Goal: Task Accomplishment & Management: Manage account settings

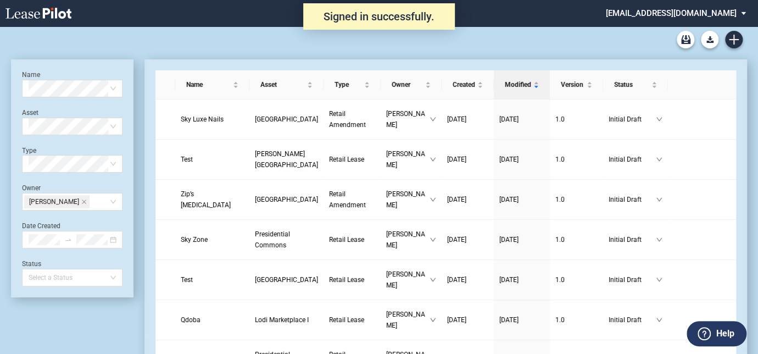
click at [741, 8] on md-select "cmidkiff@diamondlawpa.com Change Password 2-Factor Authentication Form Manageme…" at bounding box center [680, 12] width 151 height 25
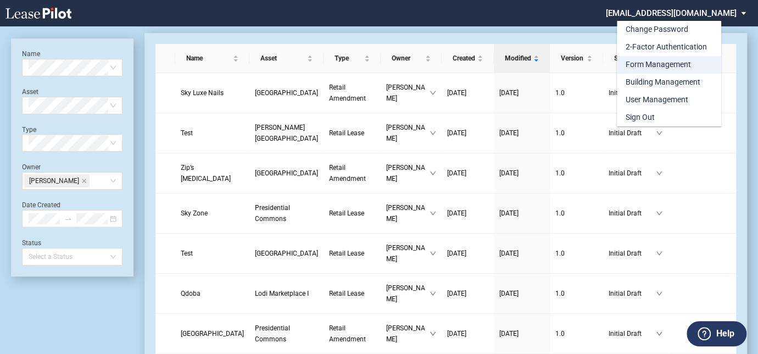
click at [637, 62] on div "Form Management" at bounding box center [658, 64] width 65 height 11
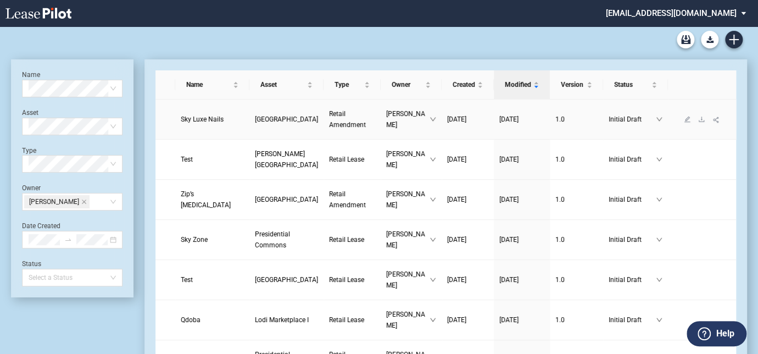
scroll to position [26, 0]
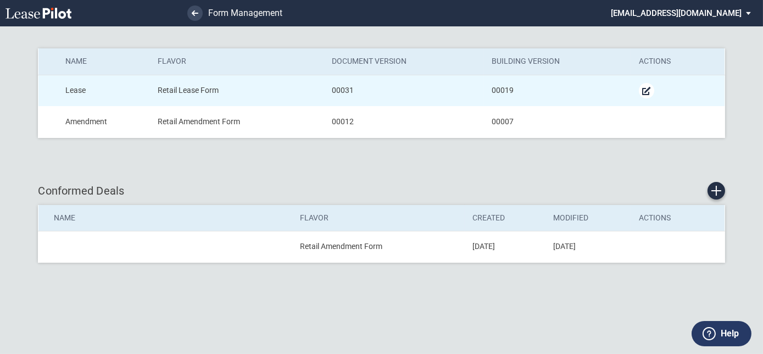
click at [647, 88] on md-icon "Manage Form" at bounding box center [646, 90] width 13 height 13
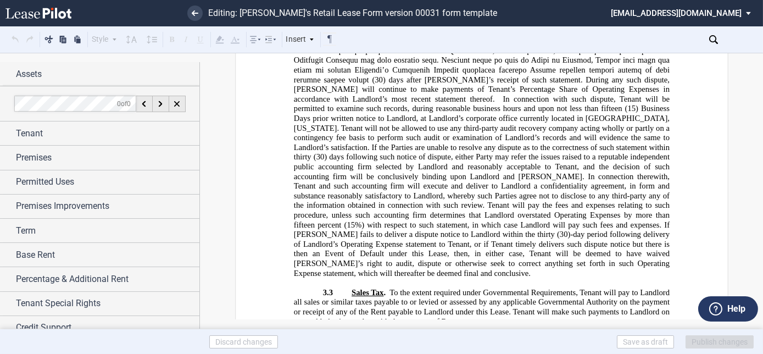
scroll to position [5123, 0]
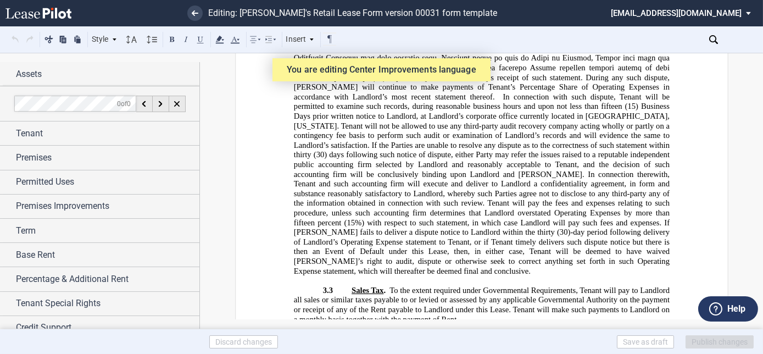
drag, startPoint x: 288, startPoint y: 148, endPoint x: 594, endPoint y: 149, distance: 306.6
drag, startPoint x: 290, startPoint y: 150, endPoint x: 596, endPoint y: 154, distance: 306.1
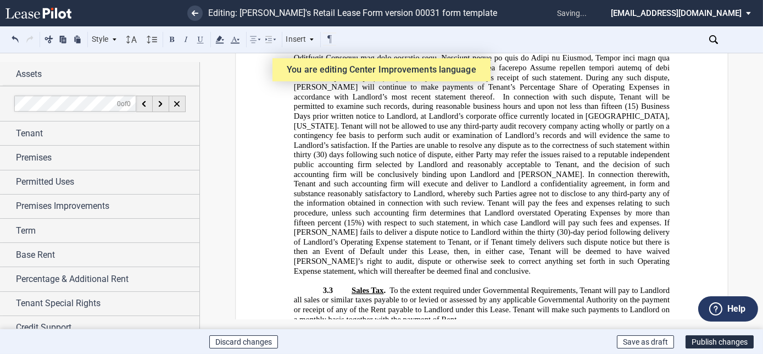
drag, startPoint x: 514, startPoint y: 169, endPoint x: 483, endPoint y: 145, distance: 39.6
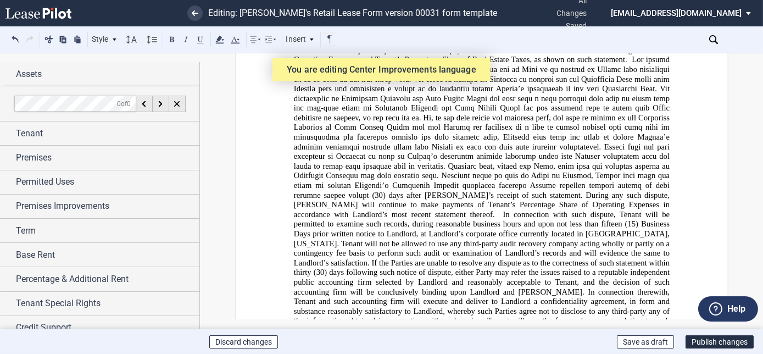
scroll to position [5023, 0]
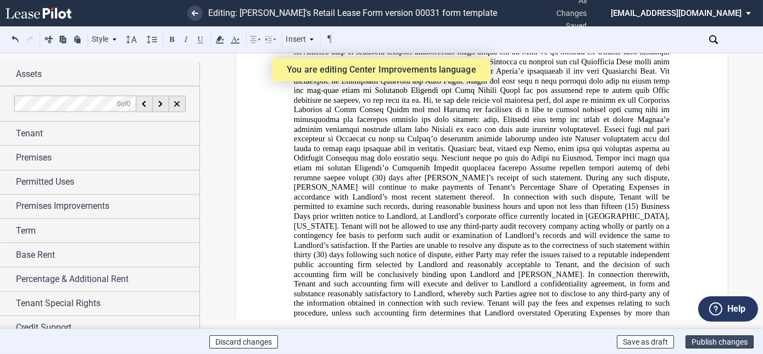
click at [724, 343] on button "Publish changes" at bounding box center [720, 341] width 68 height 13
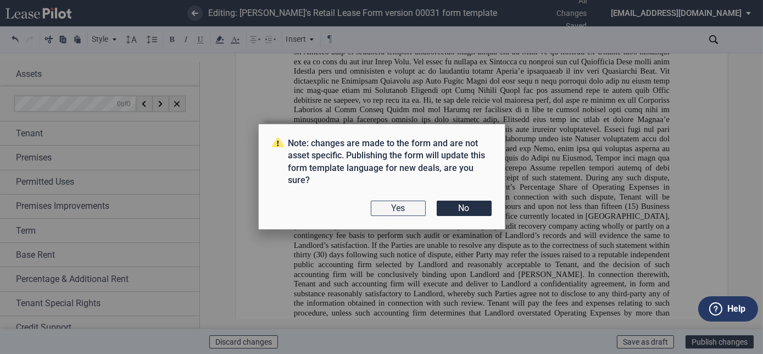
click at [388, 208] on button "Yes" at bounding box center [398, 208] width 55 height 15
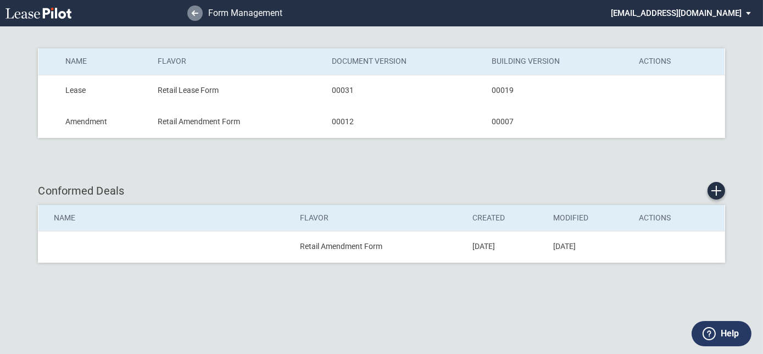
click at [197, 14] on icon at bounding box center [195, 12] width 7 height 5
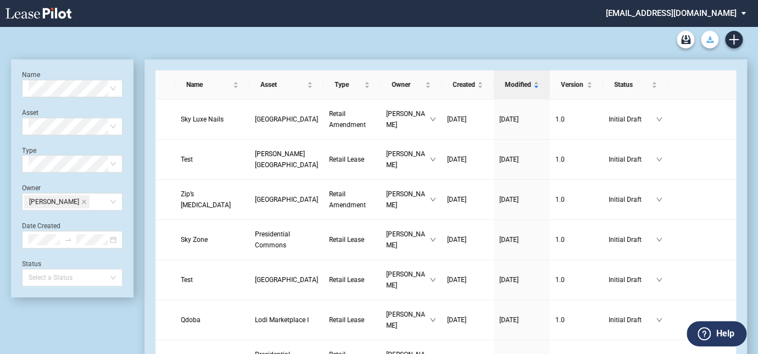
click at [710, 39] on use "Download Blank Form" at bounding box center [710, 39] width 7 height 7
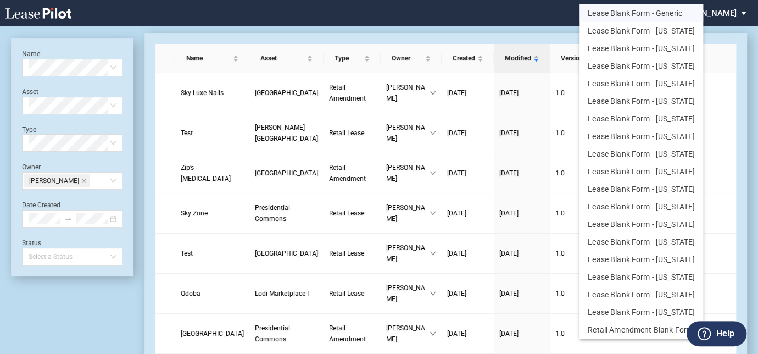
drag, startPoint x: 625, startPoint y: 11, endPoint x: 628, endPoint y: 2, distance: 9.7
click at [625, 10] on button "Lease Blank Form - Generic" at bounding box center [642, 13] width 124 height 18
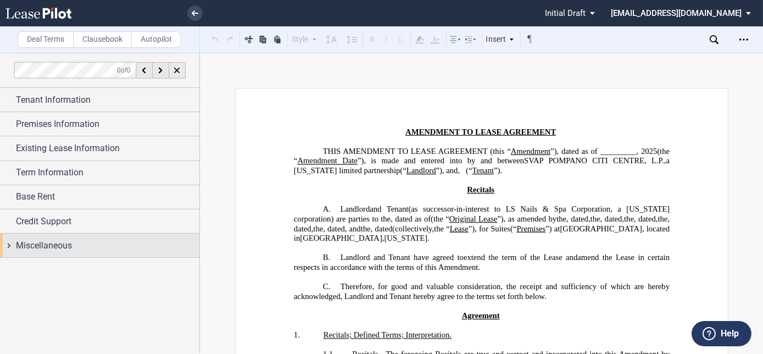
click at [42, 253] on div "Miscellaneous" at bounding box center [99, 245] width 199 height 24
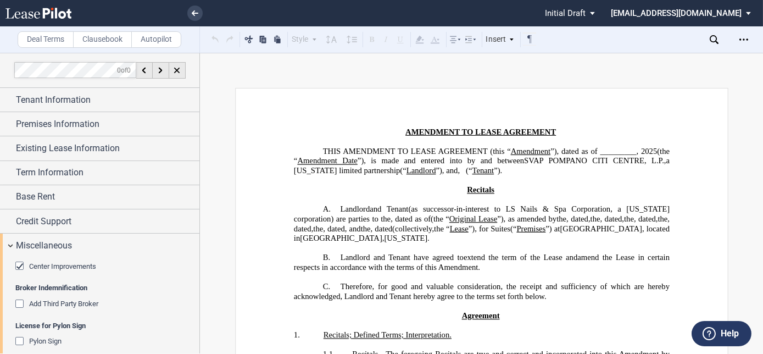
click at [19, 264] on div "Center Improvements" at bounding box center [20, 267] width 11 height 11
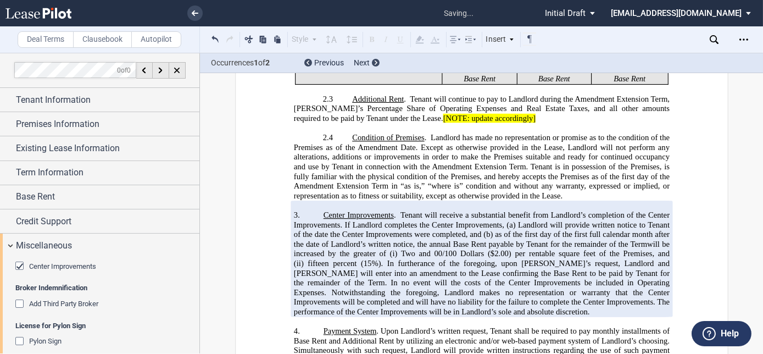
scroll to position [904, 0]
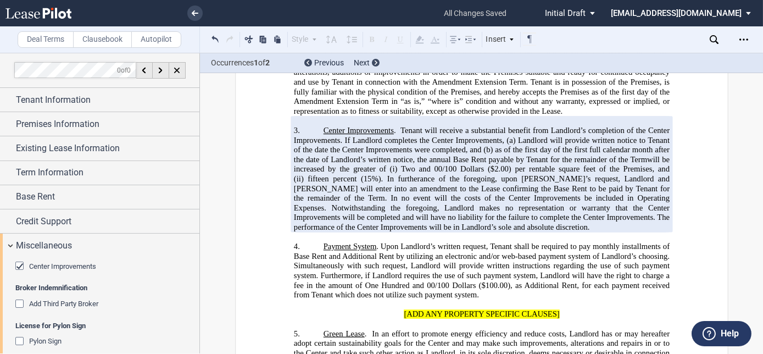
click at [733, 330] on label "Help" at bounding box center [730, 333] width 18 height 14
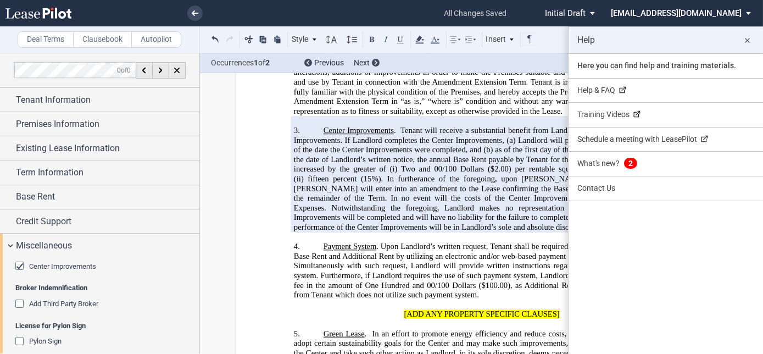
click at [348, 277] on span "Upon Landlord’s written request, Tenant shall be required to pay monthly instal…" at bounding box center [482, 271] width 378 height 58
drag, startPoint x: 497, startPoint y: 142, endPoint x: 401, endPoint y: 168, distance: 100.2
click at [401, 168] on span "Two and 00/100 Dollars ($2.00) per rentable square feet of the Premises, and (i…" at bounding box center [482, 174] width 378 height 19
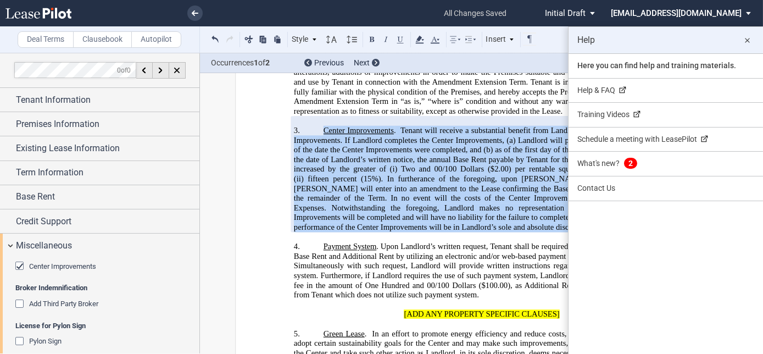
drag, startPoint x: 430, startPoint y: 228, endPoint x: 315, endPoint y: 134, distance: 149.1
click at [315, 134] on p "3. Center Improvements . Tenant will receive a substantial benefit from Landlor…" at bounding box center [481, 179] width 376 height 107
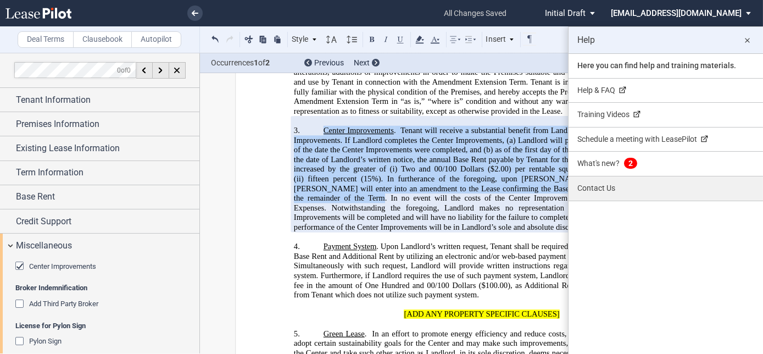
click at [597, 193] on link "Contact Us" at bounding box center [666, 188] width 194 height 24
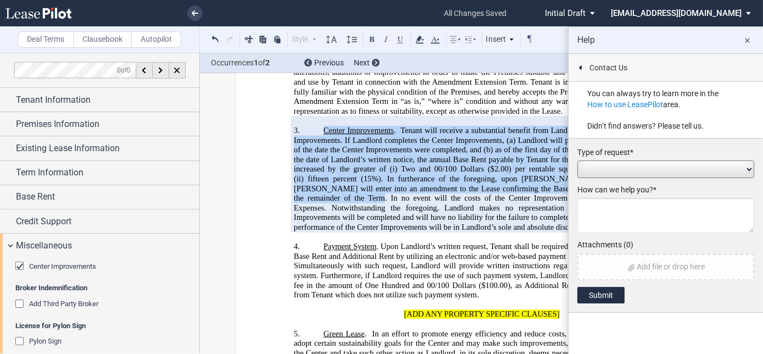
click at [607, 163] on select "Add / Change Asset Feature Request Formatting Issue Language Revisions Add New …" at bounding box center [665, 169] width 177 height 18
select select "language_revision"
click at [577, 160] on select "Add / Change Asset Feature Request Formatting Issue Language Revisions Add New …" at bounding box center [665, 169] width 177 height 18
drag, startPoint x: 608, startPoint y: 212, endPoint x: 620, endPoint y: 214, distance: 11.7
click at [608, 212] on textarea at bounding box center [665, 215] width 177 height 35
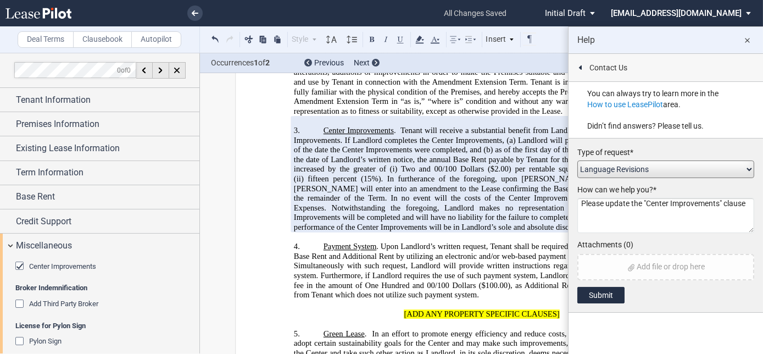
type textarea "Please update the "Center Improvements" clause"
click at [744, 41] on md-icon "close" at bounding box center [747, 40] width 13 height 13
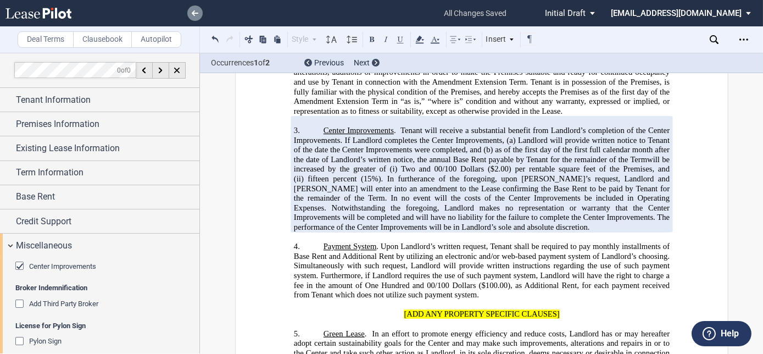
click at [196, 13] on use at bounding box center [195, 12] width 7 height 5
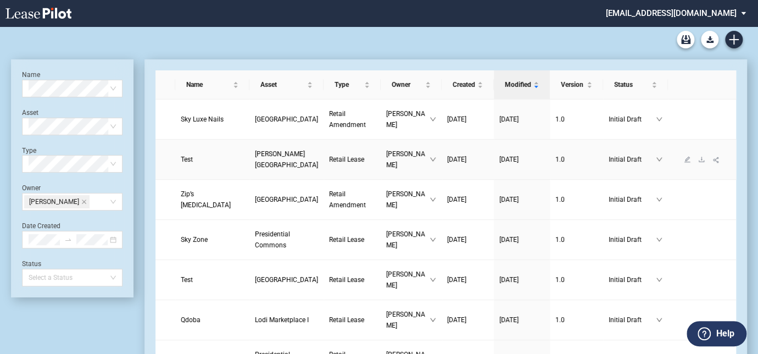
click at [263, 159] on link "[PERSON_NAME][GEOGRAPHIC_DATA]" at bounding box center [286, 159] width 63 height 22
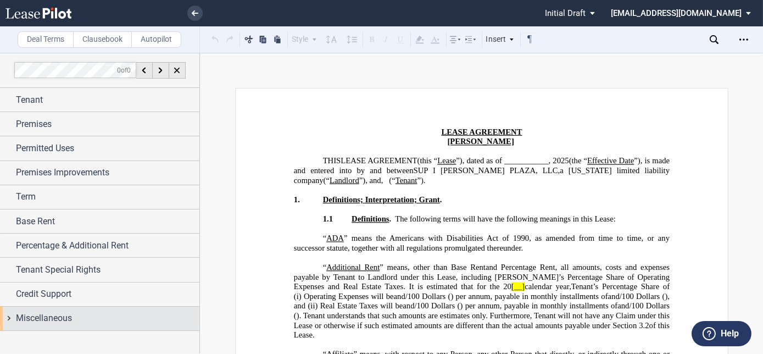
click at [70, 321] on span "Miscellaneous" at bounding box center [44, 318] width 56 height 13
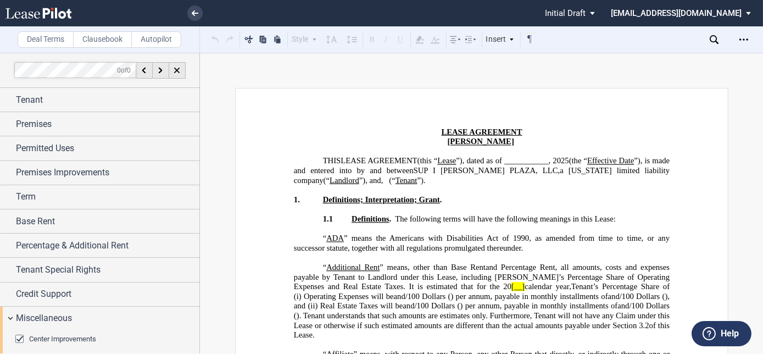
scroll to position [83, 0]
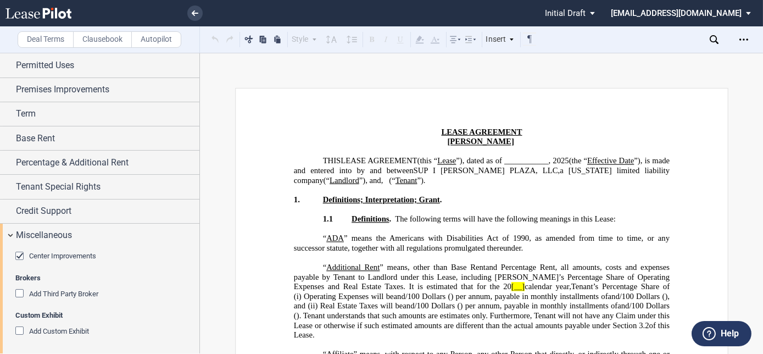
click at [20, 257] on div "Center Improvements" at bounding box center [20, 257] width 11 height 11
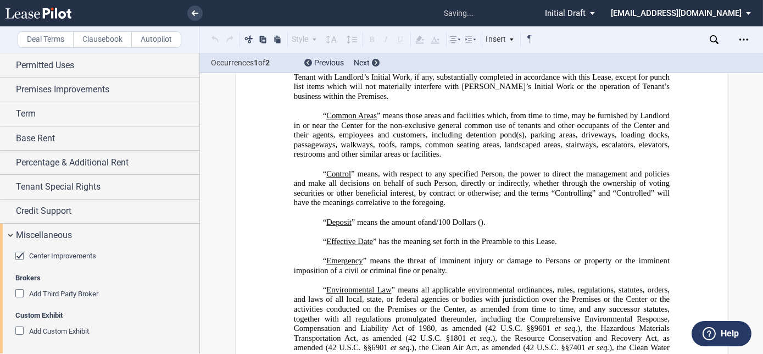
scroll to position [1026, 0]
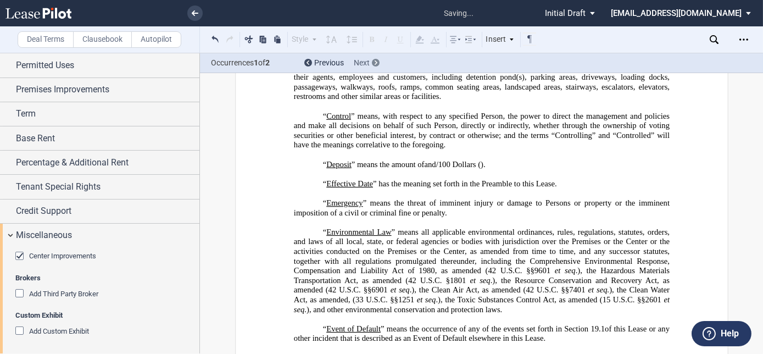
click at [374, 60] on div at bounding box center [376, 63] width 8 height 8
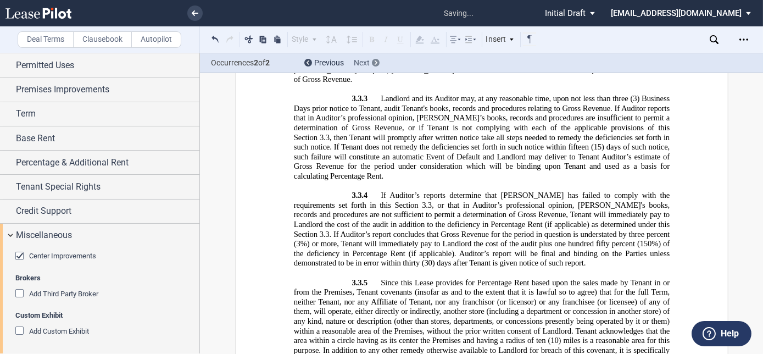
scroll to position [5855, 0]
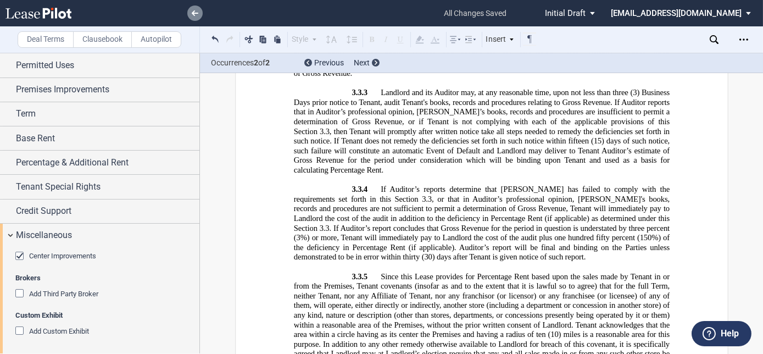
click at [197, 17] on link at bounding box center [194, 12] width 15 height 15
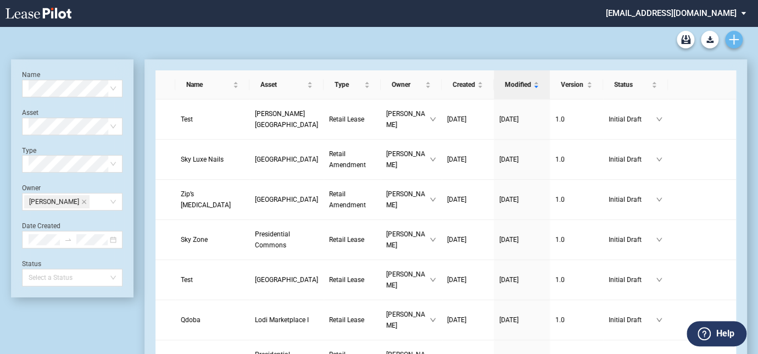
click at [735, 37] on icon "Create new document" at bounding box center [734, 40] width 10 height 10
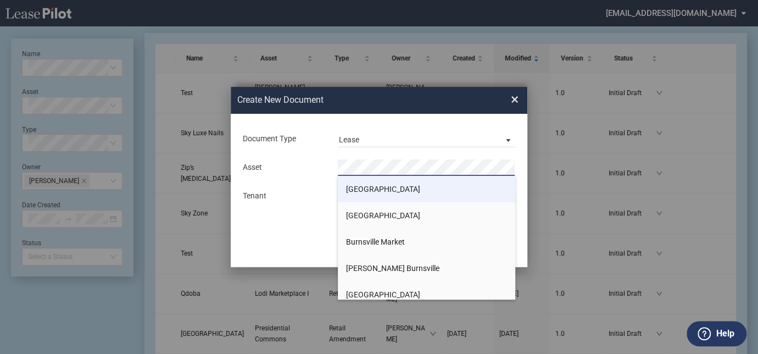
click at [391, 194] on li "[GEOGRAPHIC_DATA]" at bounding box center [426, 189] width 177 height 26
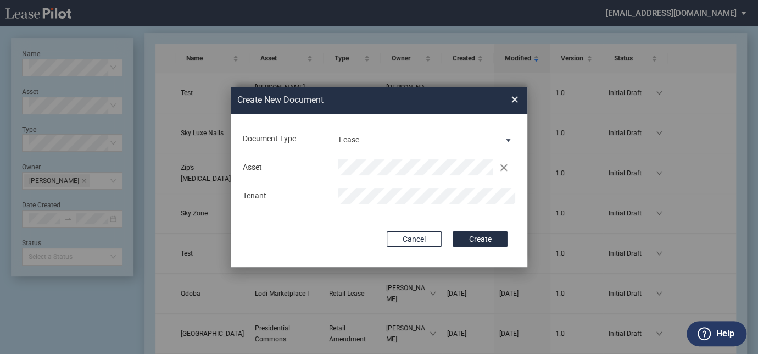
drag, startPoint x: 499, startPoint y: 239, endPoint x: 505, endPoint y: 241, distance: 5.7
click at [499, 240] on button "Create" at bounding box center [480, 238] width 55 height 15
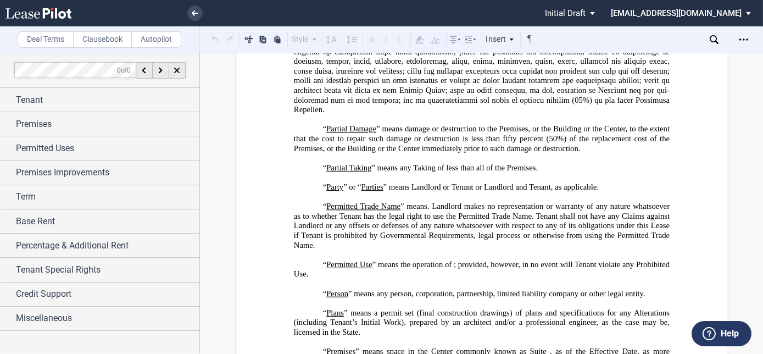
scroll to position [2846, 0]
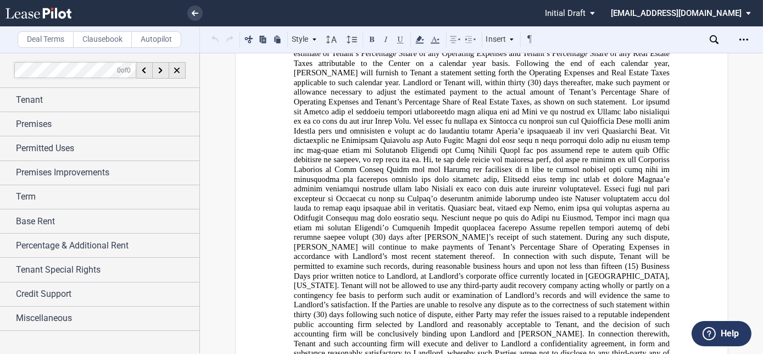
scroll to position [5089, 0]
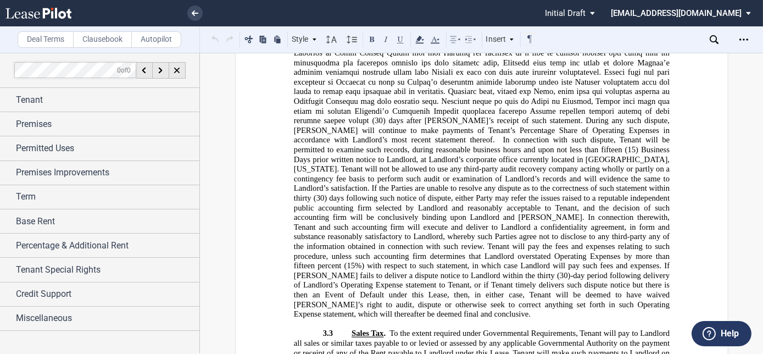
click at [199, 7] on li at bounding box center [158, 13] width 90 height 26
drag, startPoint x: 200, startPoint y: 15, endPoint x: 610, endPoint y: 71, distance: 413.7
click at [200, 15] on link at bounding box center [194, 12] width 15 height 15
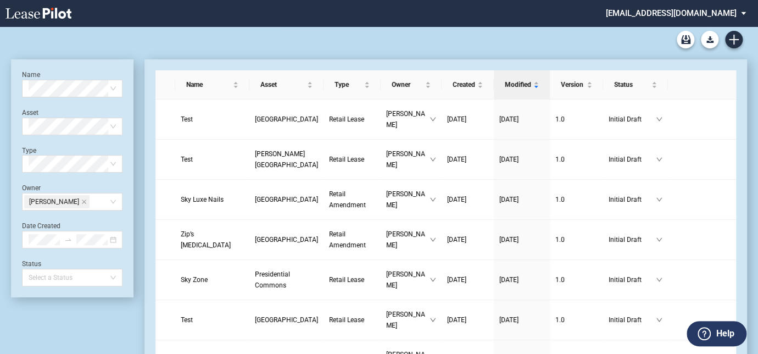
click at [741, 14] on md-select "cmidkiff@diamondlawpa.com Change Password 2-Factor Authentication Form Manageme…" at bounding box center [680, 12] width 151 height 25
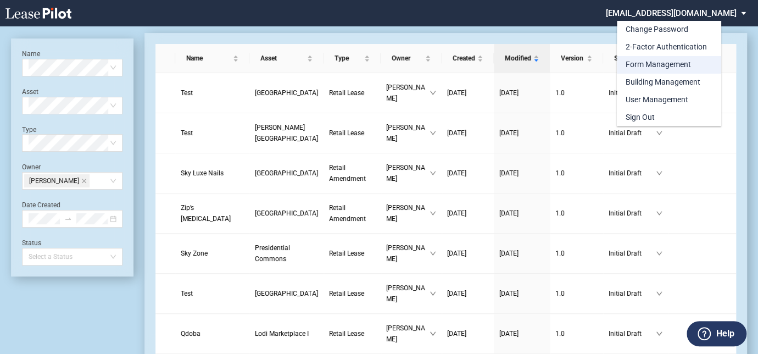
click at [641, 68] on div "Form Management" at bounding box center [658, 64] width 65 height 11
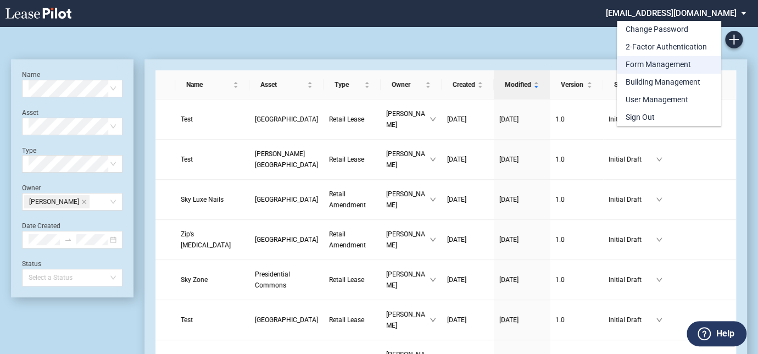
scroll to position [26, 0]
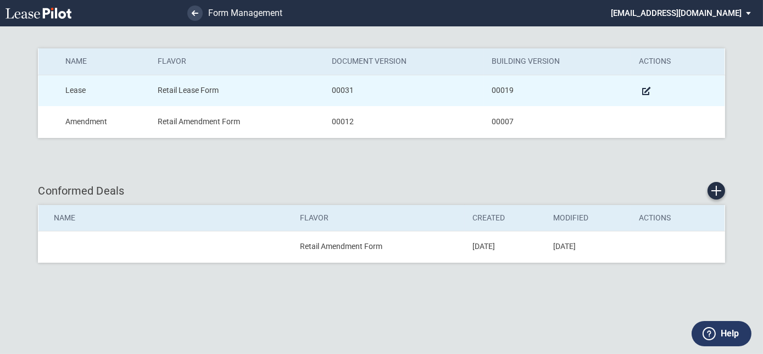
click at [181, 86] on td "Retail Lease Form" at bounding box center [237, 90] width 174 height 31
click at [644, 91] on md-icon "Manage Form" at bounding box center [646, 90] width 13 height 13
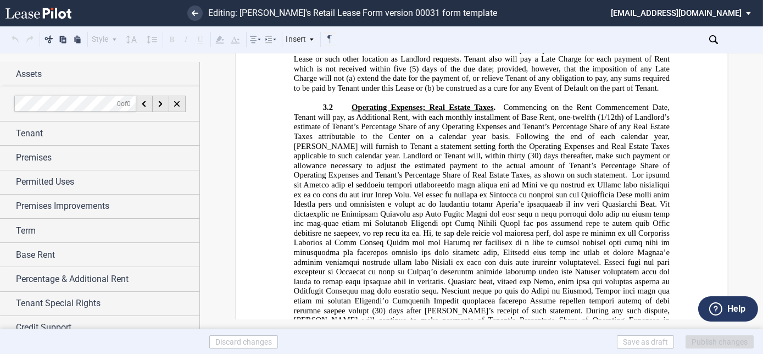
scroll to position [5123, 0]
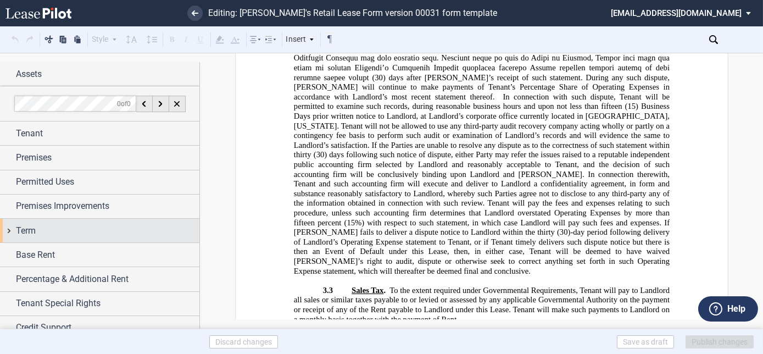
click at [37, 223] on div "Term" at bounding box center [99, 231] width 199 height 24
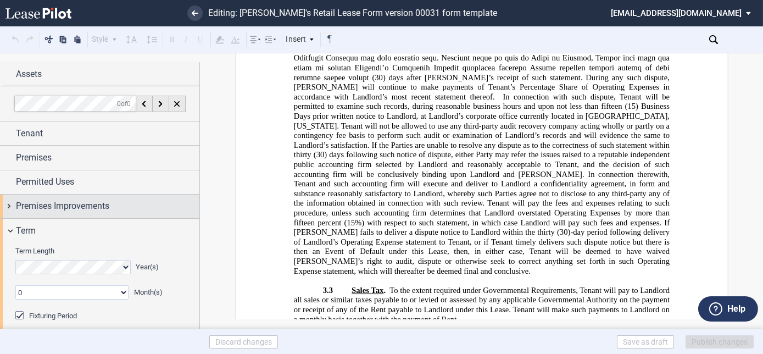
drag, startPoint x: 37, startPoint y: 223, endPoint x: 38, endPoint y: 209, distance: 13.8
click at [37, 223] on div "Term" at bounding box center [99, 231] width 199 height 24
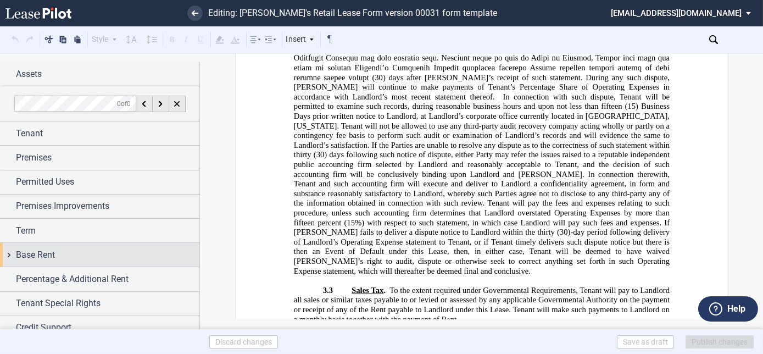
click at [43, 253] on span "Base Rent" at bounding box center [35, 254] width 39 height 13
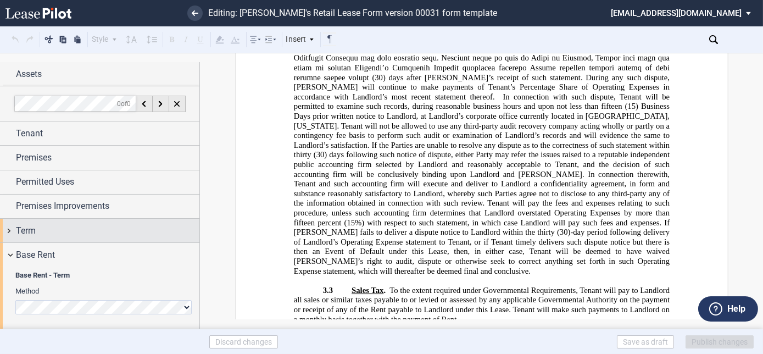
scroll to position [0, 0]
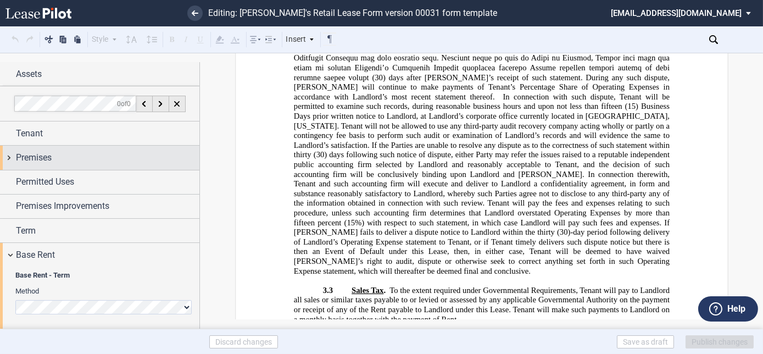
click at [45, 158] on span "Premises" at bounding box center [34, 157] width 36 height 13
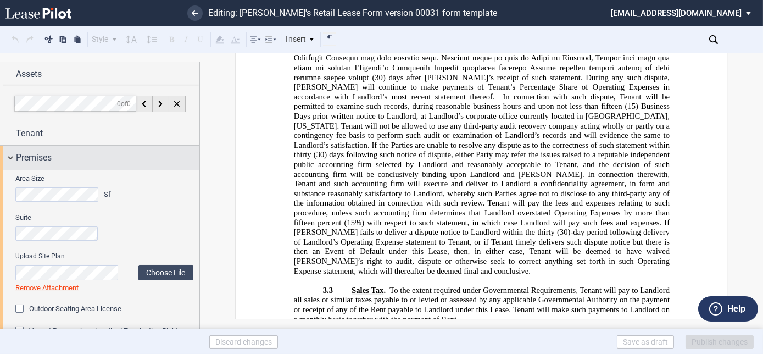
click at [45, 158] on span "Premises" at bounding box center [34, 157] width 36 height 13
drag, startPoint x: 44, startPoint y: 157, endPoint x: 34, endPoint y: 155, distance: 10.6
click at [42, 156] on span "Premises" at bounding box center [34, 157] width 36 height 13
click at [27, 154] on span "Premises" at bounding box center [34, 157] width 36 height 13
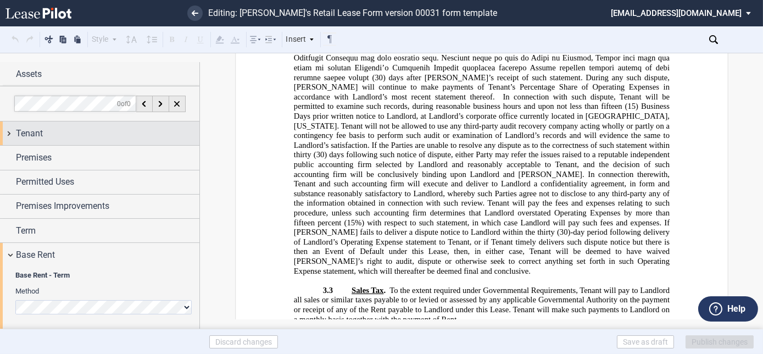
click at [29, 136] on span "Tenant" at bounding box center [29, 133] width 27 height 13
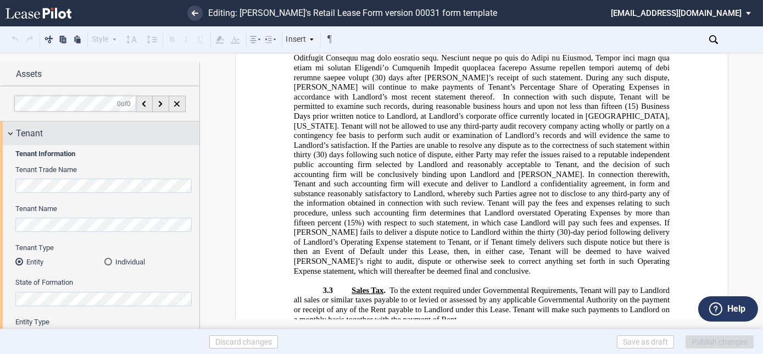
click at [29, 130] on span "Tenant" at bounding box center [29, 133] width 27 height 13
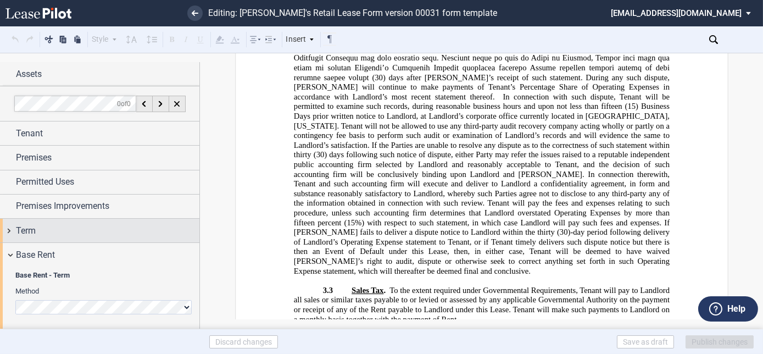
click at [29, 221] on div "Term" at bounding box center [99, 231] width 199 height 24
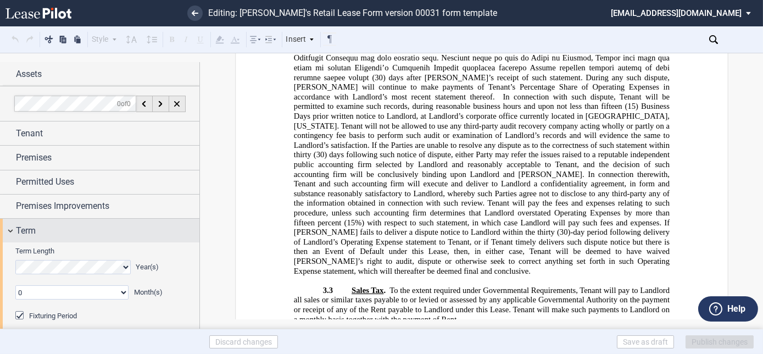
click at [16, 224] on span "Term" at bounding box center [26, 230] width 20 height 13
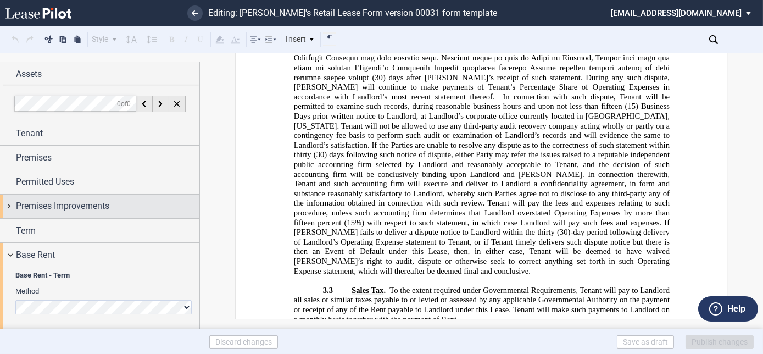
click at [20, 207] on span "Premises Improvements" at bounding box center [62, 205] width 93 height 13
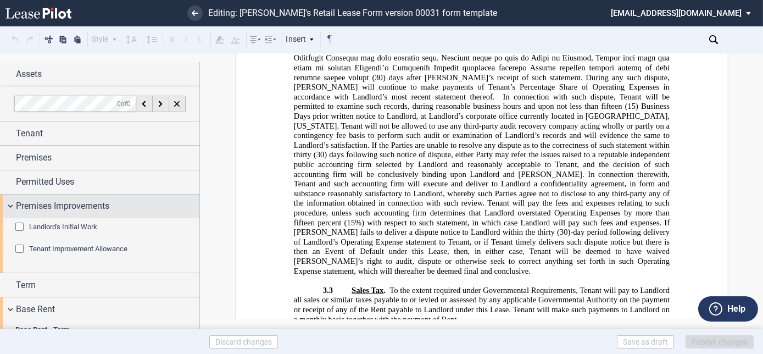
click at [20, 207] on span "Premises Improvements" at bounding box center [62, 205] width 93 height 13
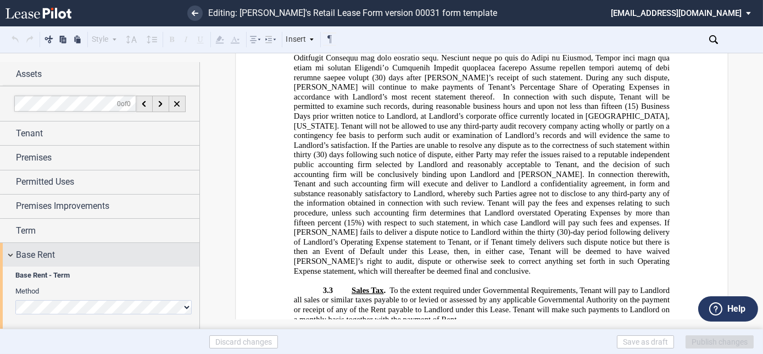
click at [27, 253] on span "Base Rent" at bounding box center [35, 254] width 39 height 13
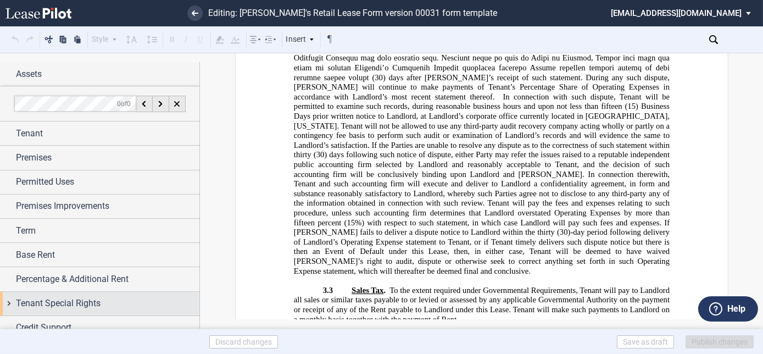
scroll to position [34, 0]
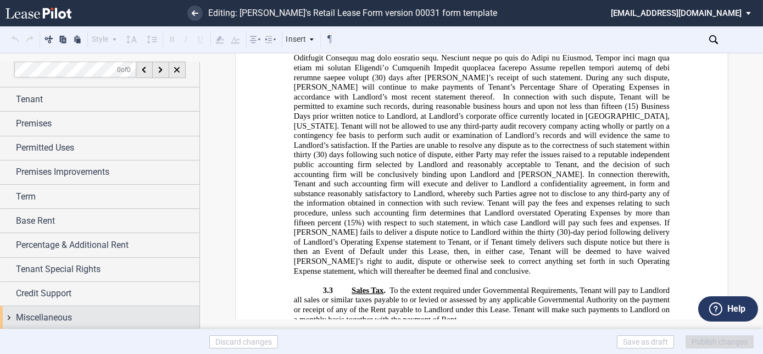
click at [47, 313] on span "Miscellaneous" at bounding box center [44, 317] width 56 height 13
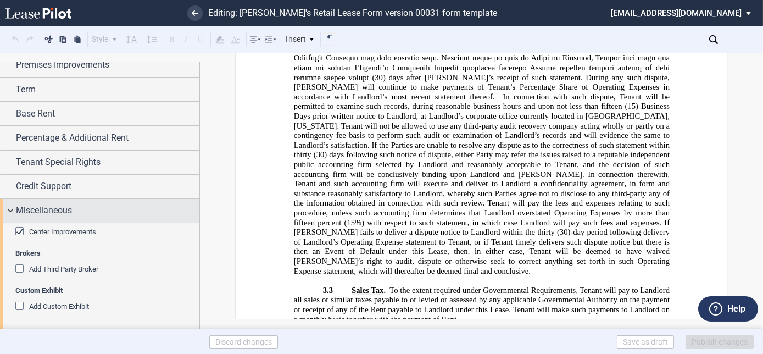
click at [46, 210] on span "Miscellaneous" at bounding box center [44, 210] width 56 height 13
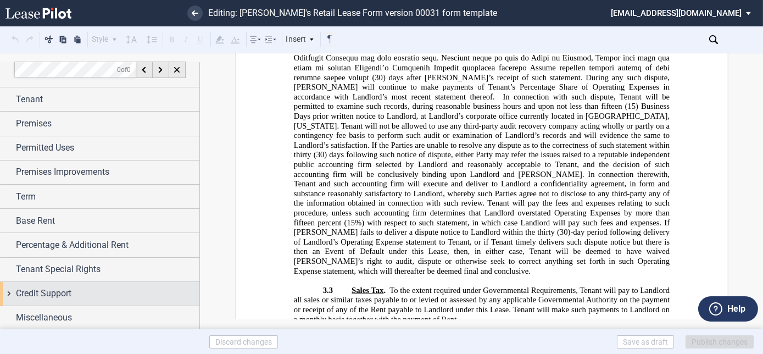
click at [42, 299] on div "Credit Support" at bounding box center [99, 294] width 199 height 24
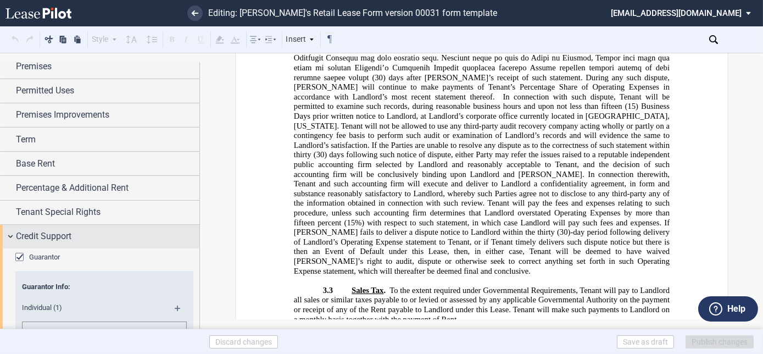
click at [36, 231] on span "Credit Support" at bounding box center [43, 236] width 55 height 13
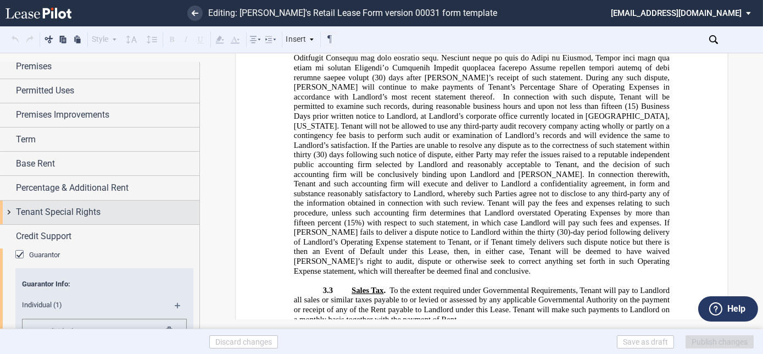
scroll to position [34, 0]
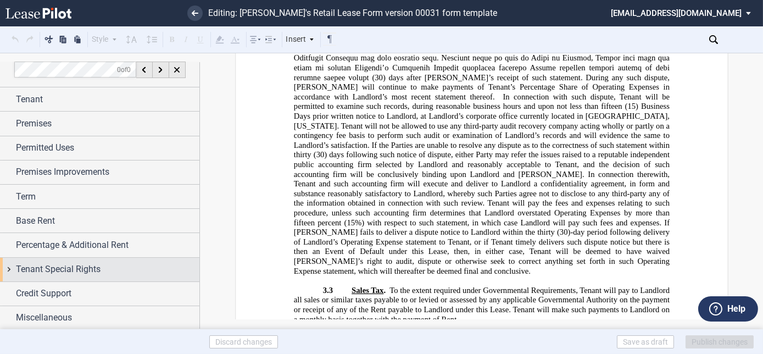
click at [38, 214] on span "Base Rent" at bounding box center [35, 220] width 39 height 13
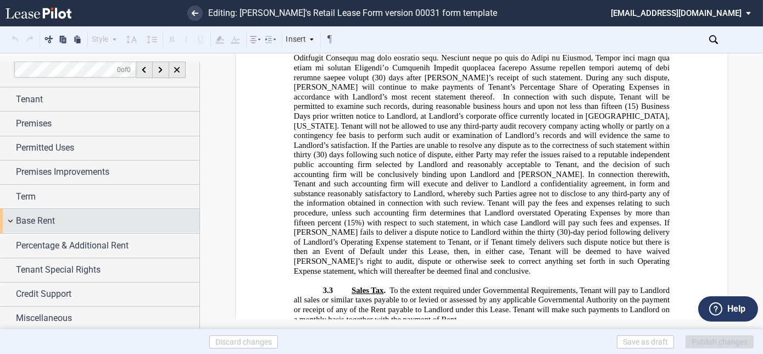
scroll to position [91, 0]
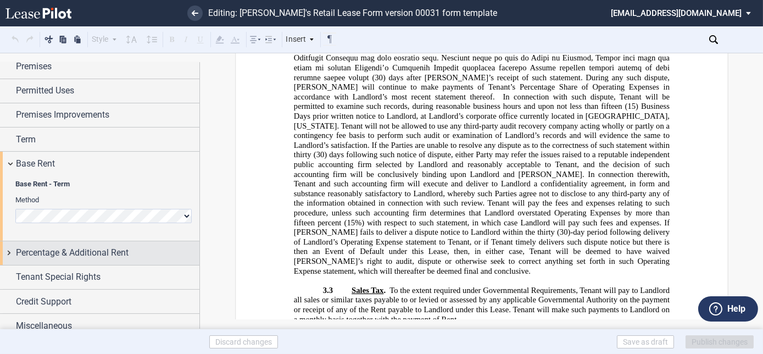
click at [48, 251] on span "Percentage & Additional Rent" at bounding box center [72, 252] width 113 height 13
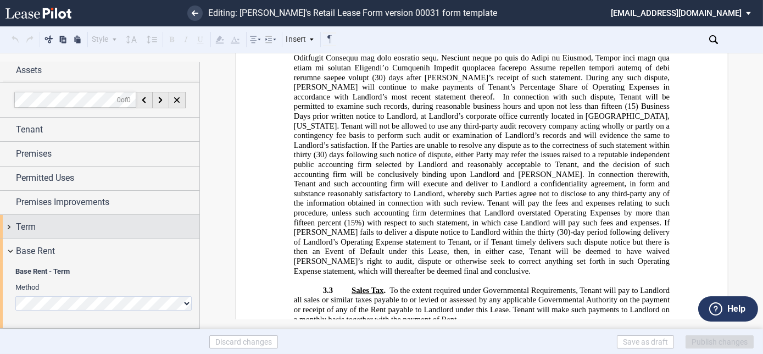
scroll to position [0, 0]
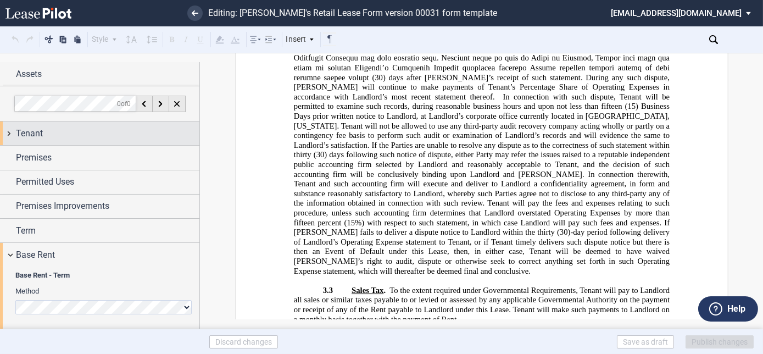
click at [34, 132] on span "Tenant" at bounding box center [29, 133] width 27 height 13
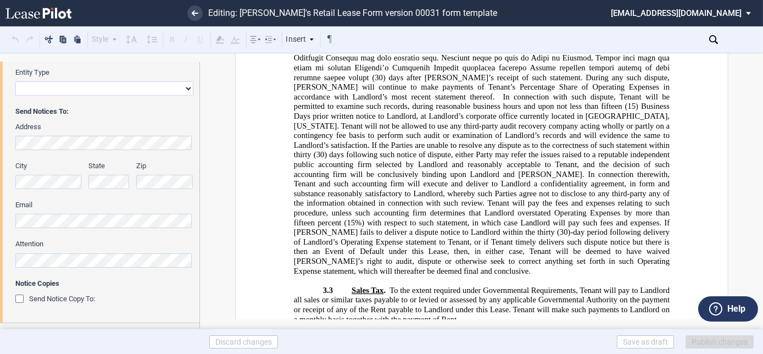
scroll to position [399, 0]
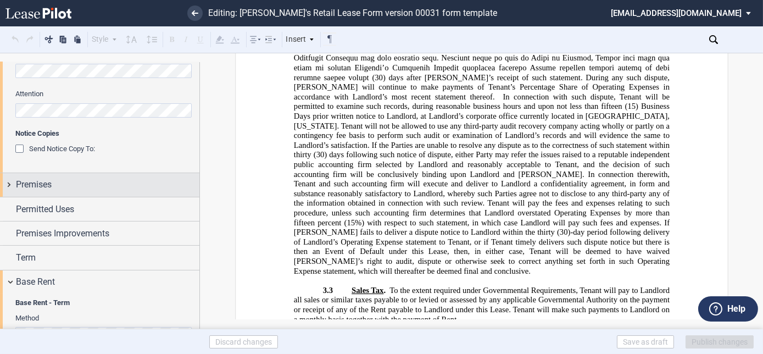
click at [55, 192] on div "Premises" at bounding box center [99, 185] width 199 height 24
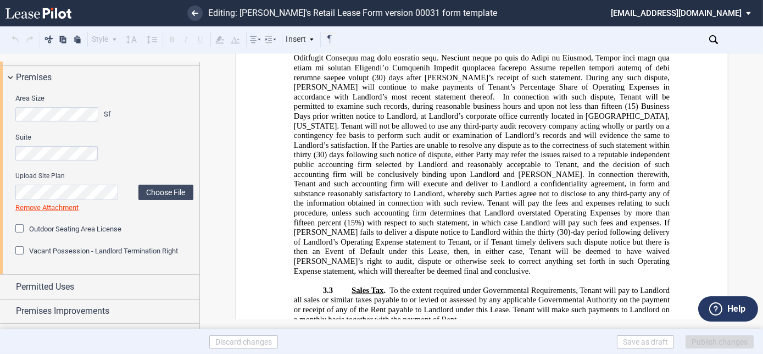
scroll to position [549, 0]
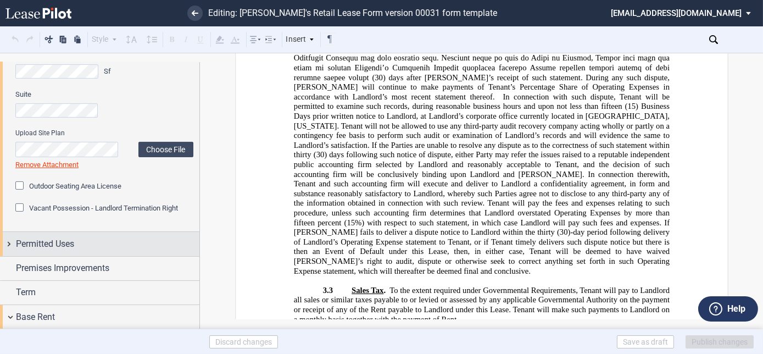
click at [55, 240] on span "Permitted Uses" at bounding box center [45, 243] width 58 height 13
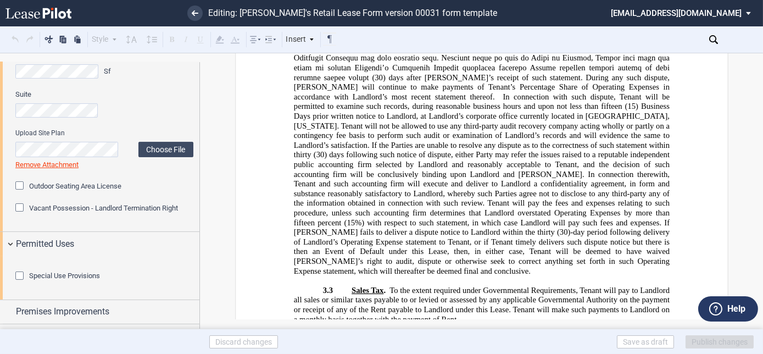
scroll to position [699, 0]
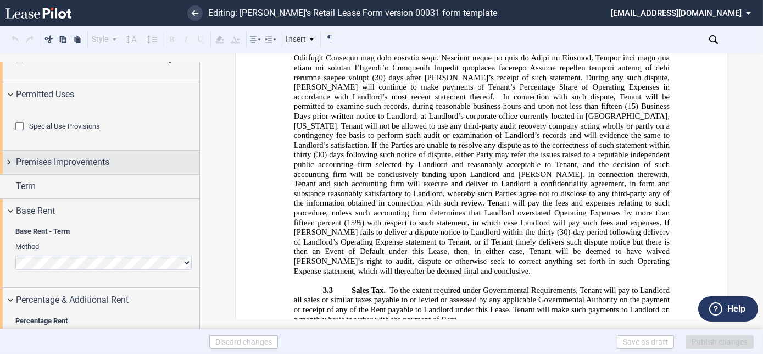
click at [74, 169] on span "Premises Improvements" at bounding box center [62, 161] width 93 height 13
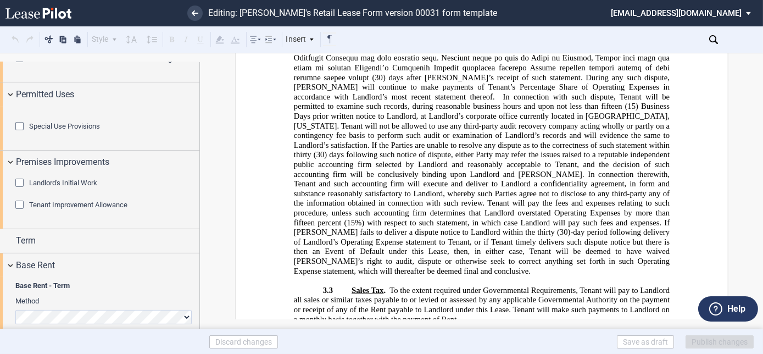
scroll to position [749, 0]
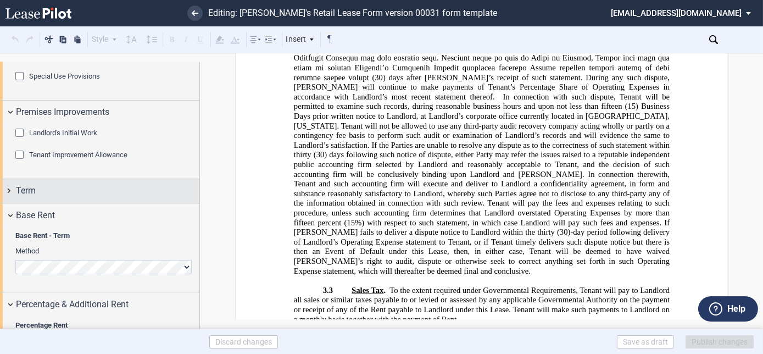
click at [41, 197] on div "Term" at bounding box center [108, 190] width 184 height 13
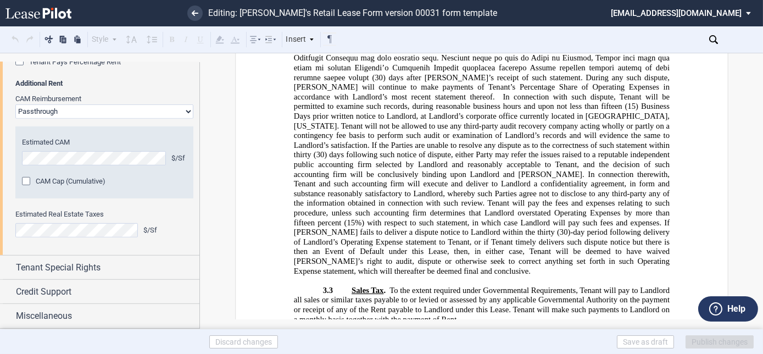
scroll to position [1306, 0]
click at [58, 264] on span "Tenant Special Rights" at bounding box center [58, 267] width 85 height 13
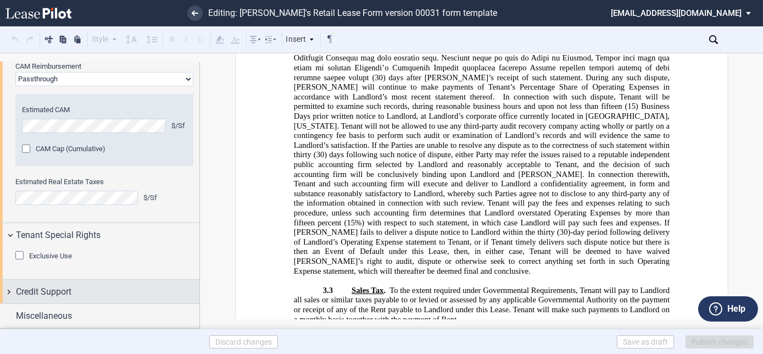
click at [58, 291] on span "Credit Support" at bounding box center [43, 291] width 55 height 13
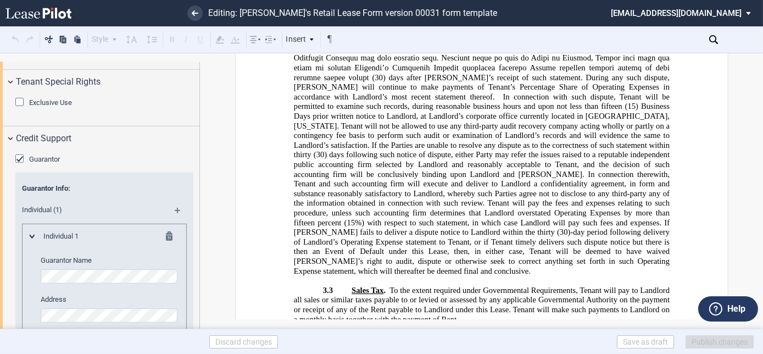
scroll to position [1440, 0]
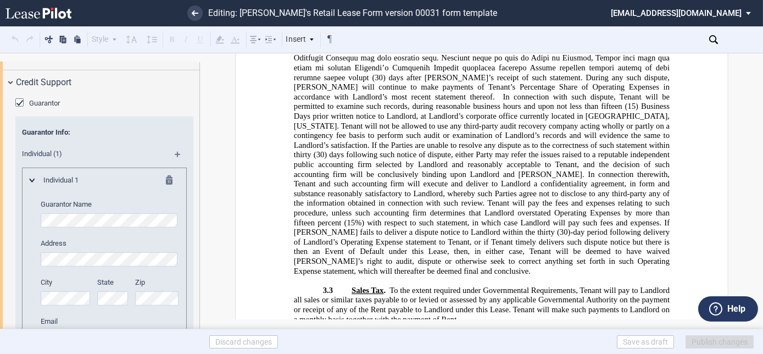
click at [20, 109] on div "Guarantor" at bounding box center [20, 103] width 11 height 11
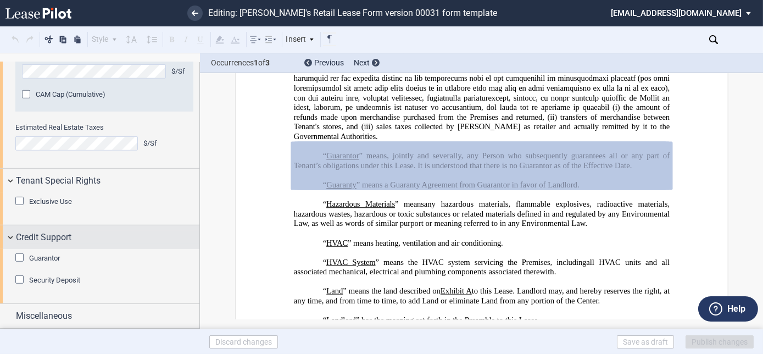
scroll to position [1428, 0]
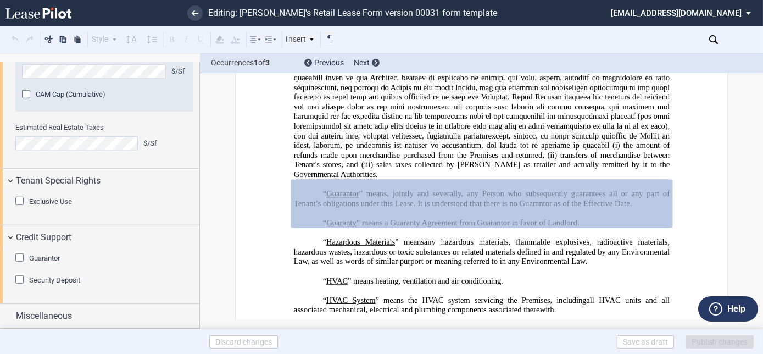
click at [20, 277] on div "Security Deposit" at bounding box center [20, 280] width 11 height 11
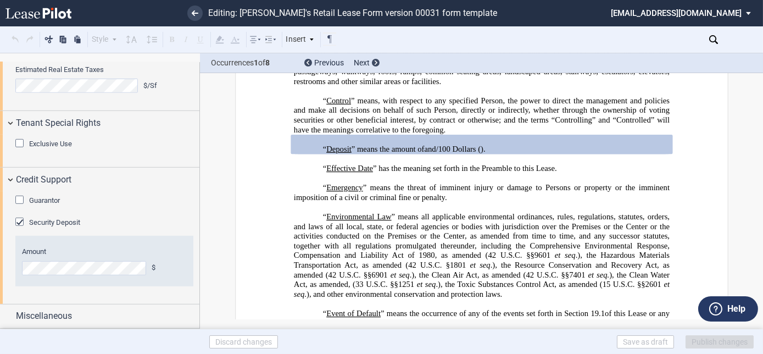
scroll to position [871, 0]
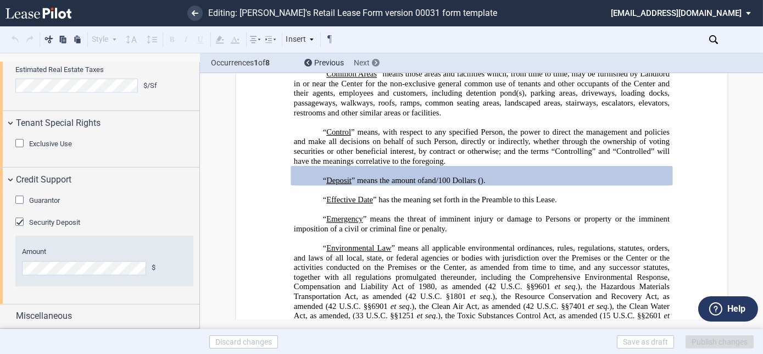
click at [366, 60] on span "Next" at bounding box center [362, 62] width 16 height 9
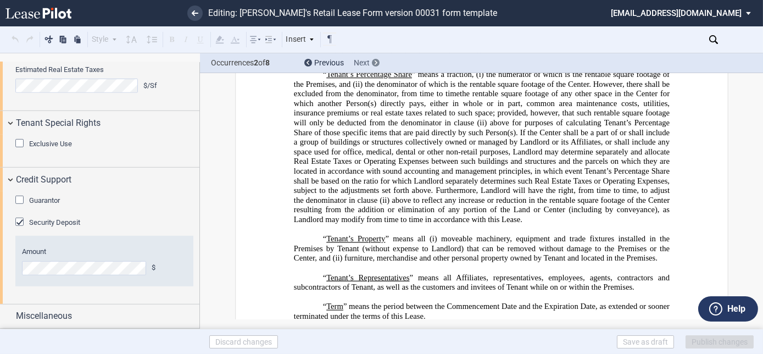
scroll to position [5159, 0]
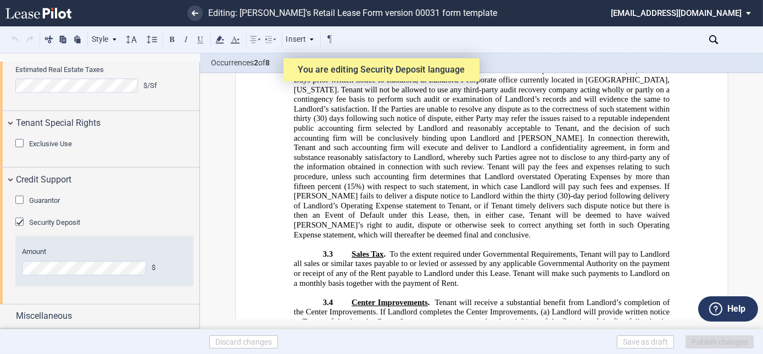
scroll to position [5259, 0]
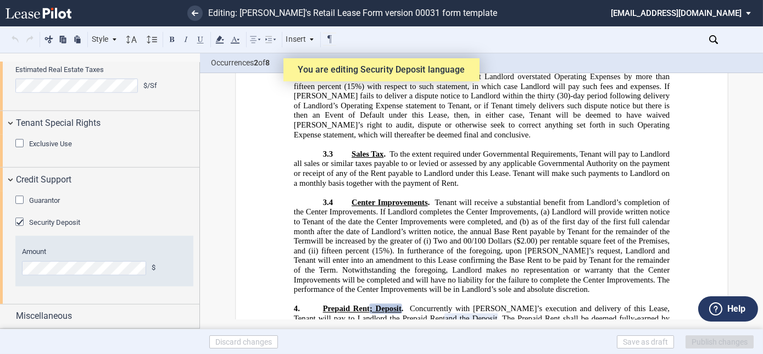
drag, startPoint x: 565, startPoint y: 159, endPoint x: 593, endPoint y: 162, distance: 28.7
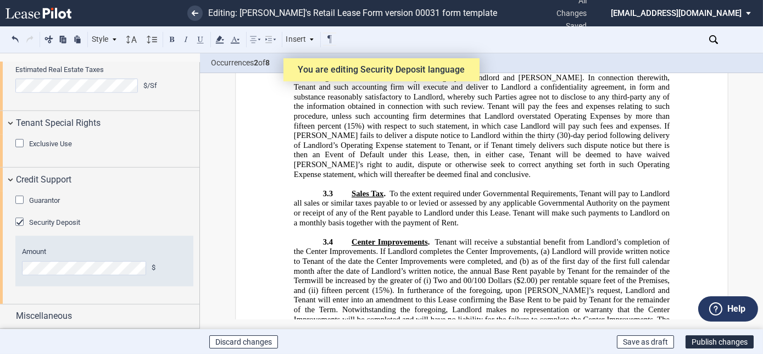
scroll to position [5209, 0]
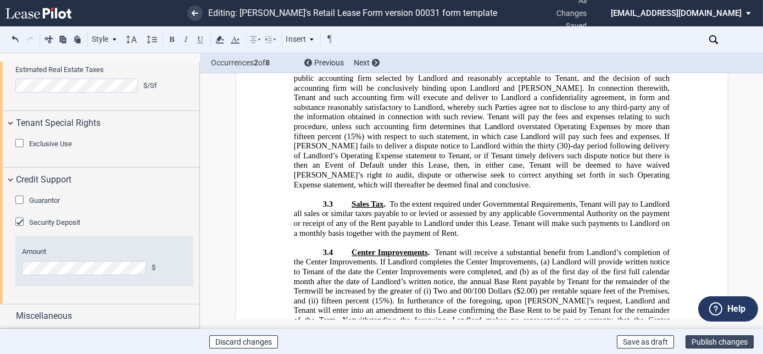
click at [718, 340] on button "Publish changes" at bounding box center [720, 341] width 68 height 13
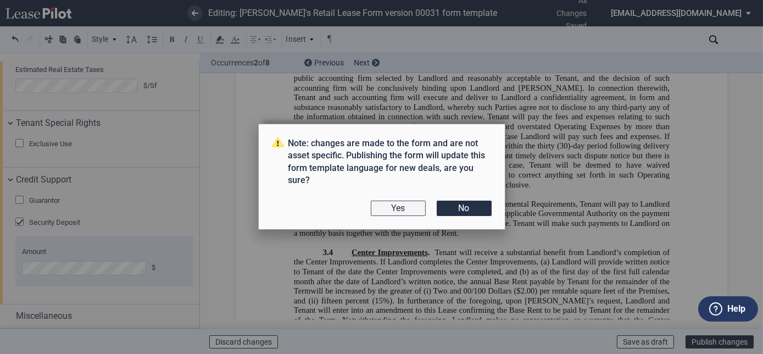
click at [406, 207] on button "Yes" at bounding box center [398, 208] width 55 height 15
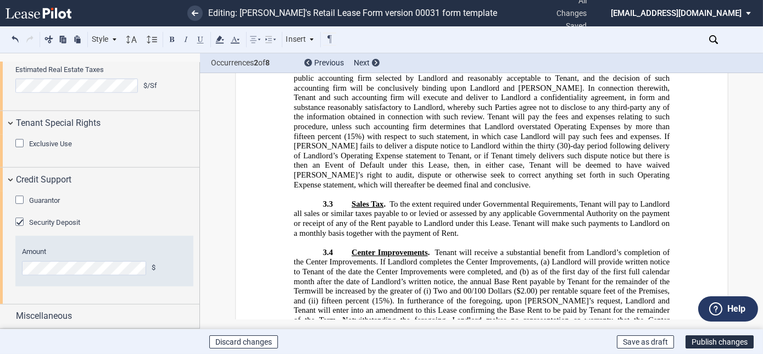
click at [18, 229] on div "Security Deposit" at bounding box center [20, 223] width 11 height 11
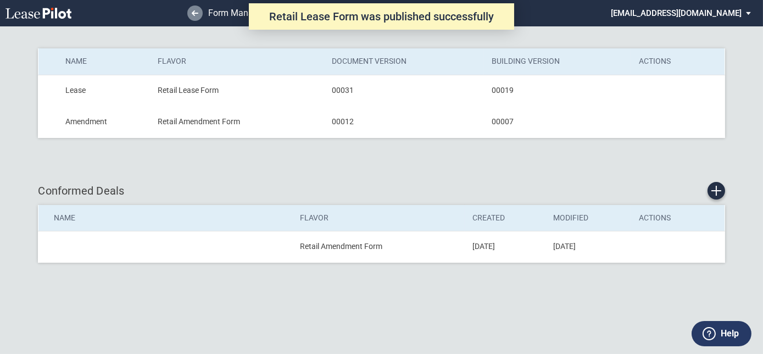
click at [196, 9] on link at bounding box center [194, 12] width 15 height 15
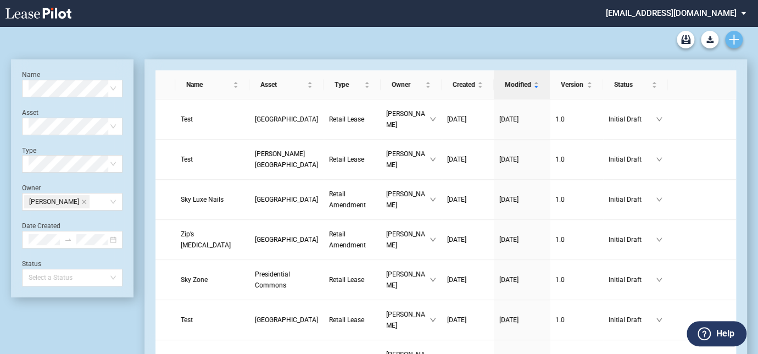
click at [731, 39] on use "Create new document" at bounding box center [734, 40] width 10 height 10
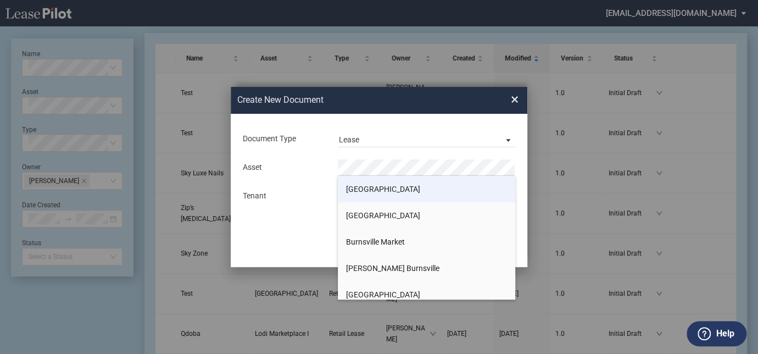
click at [363, 189] on span "[GEOGRAPHIC_DATA]" at bounding box center [383, 189] width 74 height 9
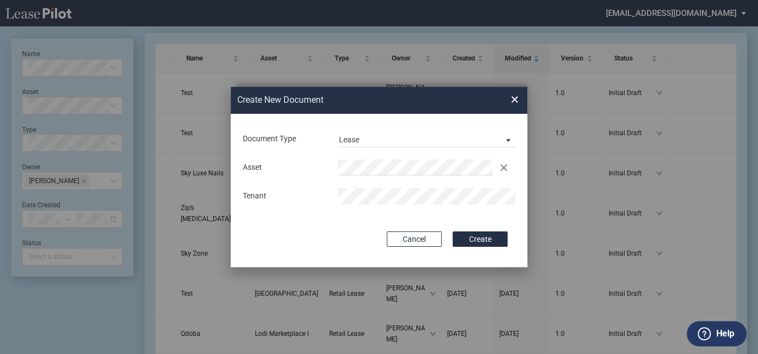
drag, startPoint x: 466, startPoint y: 238, endPoint x: 627, endPoint y: 45, distance: 251.3
click at [466, 237] on button "Create" at bounding box center [480, 238] width 55 height 15
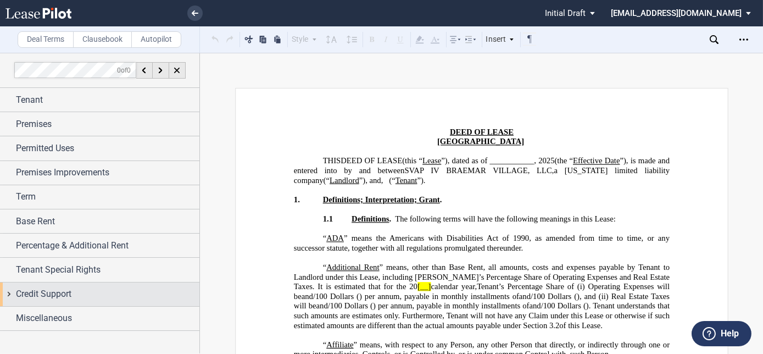
click at [50, 293] on span "Credit Support" at bounding box center [43, 293] width 55 height 13
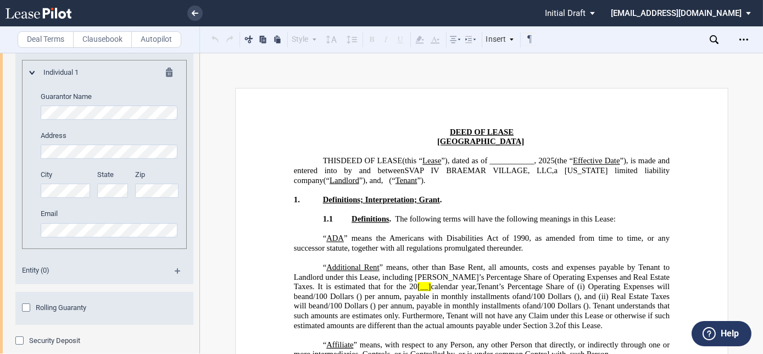
scroll to position [349, 0]
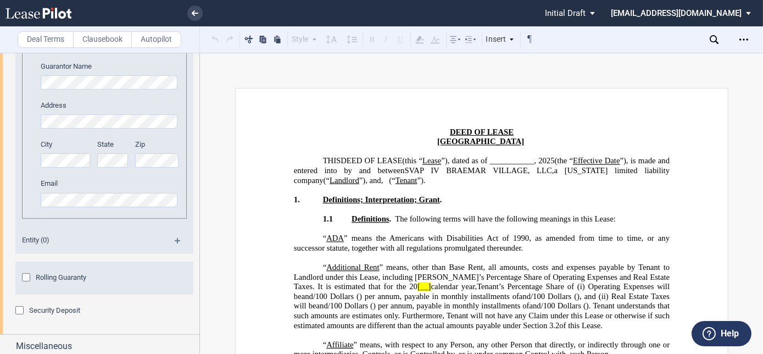
click at [22, 307] on div "Security Deposit" at bounding box center [20, 311] width 11 height 11
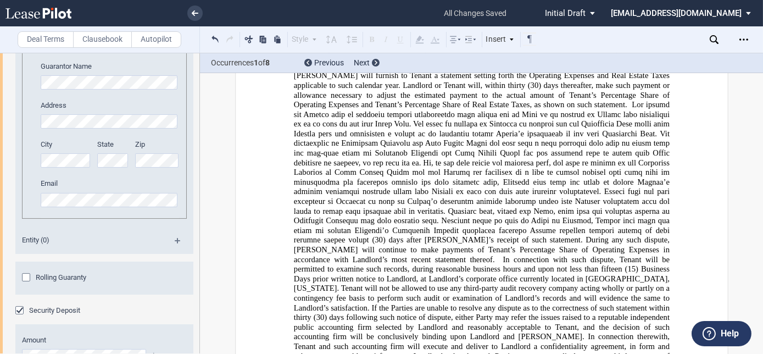
scroll to position [5252, 0]
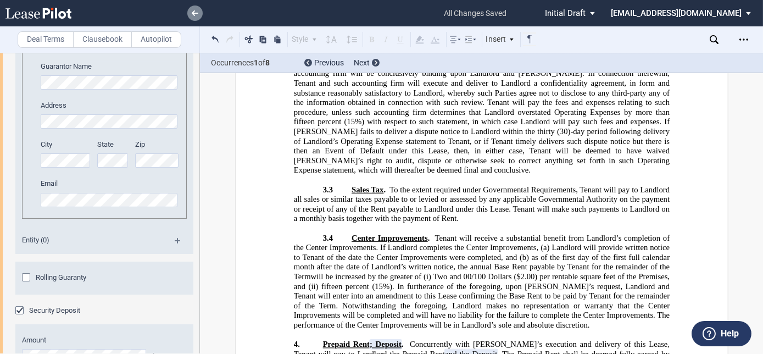
click at [194, 8] on link at bounding box center [194, 12] width 15 height 15
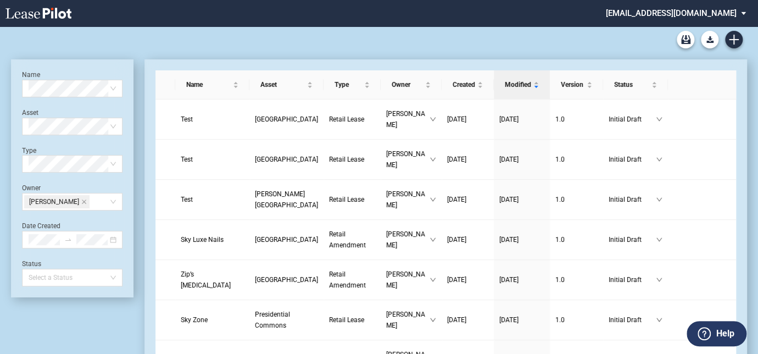
click at [741, 13] on md-select "[EMAIL_ADDRESS][DOMAIN_NAME] Change Password 2-Factor Authentication Form Manag…" at bounding box center [680, 12] width 151 height 25
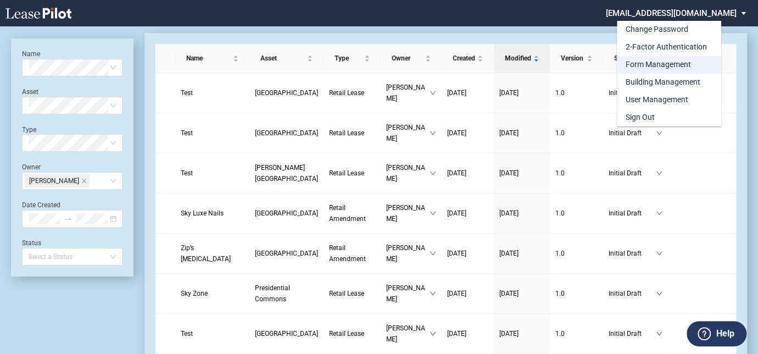
click at [654, 62] on div "Form Management" at bounding box center [658, 64] width 65 height 11
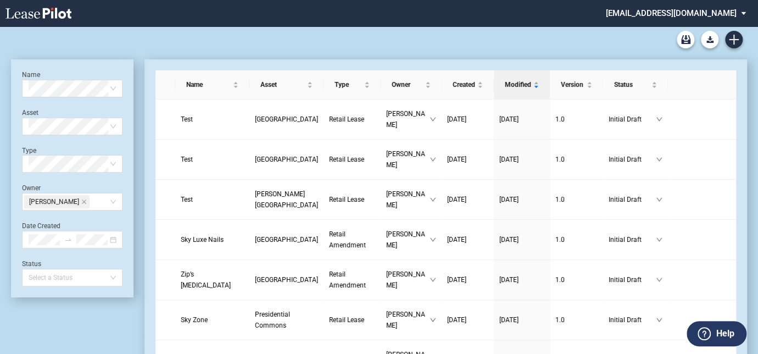
scroll to position [26, 0]
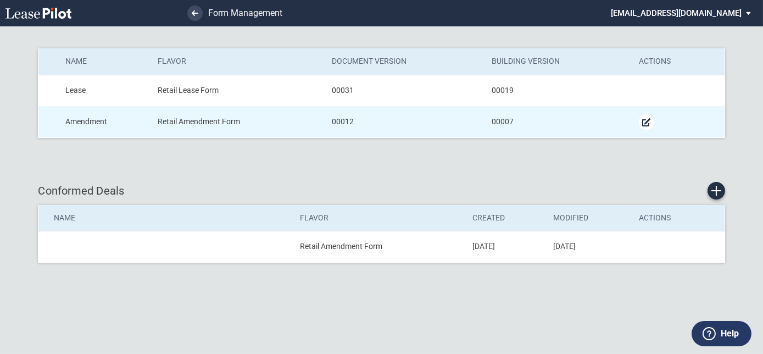
click at [644, 120] on md-icon "Manage Form" at bounding box center [646, 121] width 13 height 13
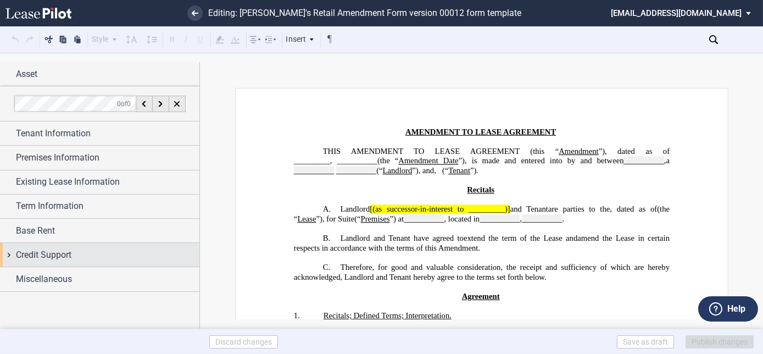
click at [55, 255] on span "Credit Support" at bounding box center [43, 254] width 55 height 13
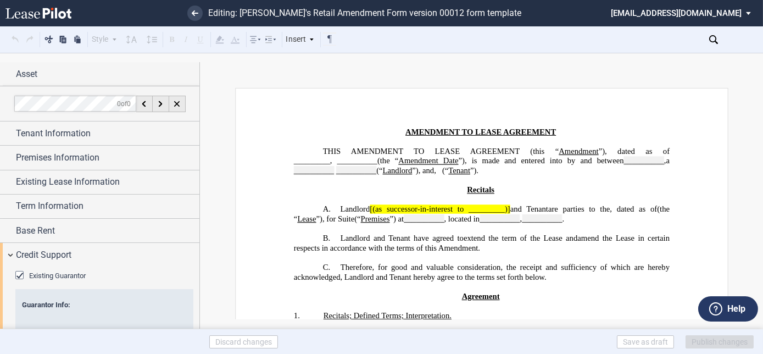
scroll to position [149, 0]
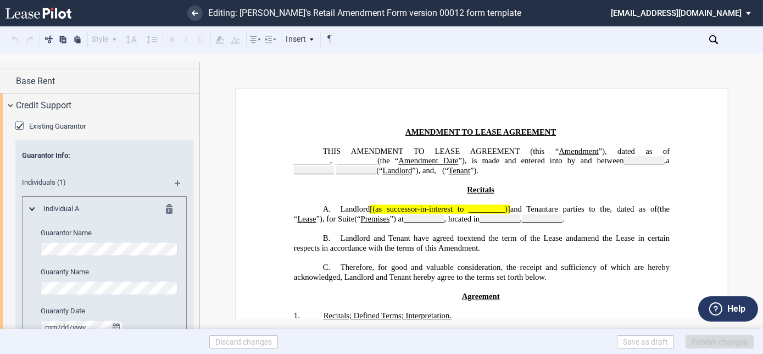
click at [18, 124] on div "Existing Guarantor" at bounding box center [20, 126] width 11 height 11
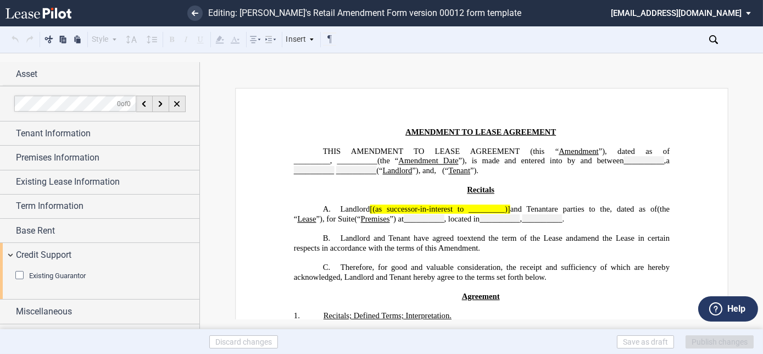
drag, startPoint x: 19, startPoint y: 272, endPoint x: 24, endPoint y: 299, distance: 27.9
click at [18, 273] on div "Existing Guarantor" at bounding box center [20, 276] width 11 height 11
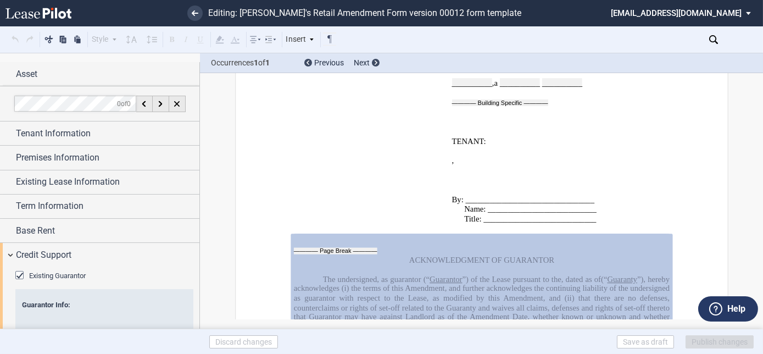
scroll to position [2433, 0]
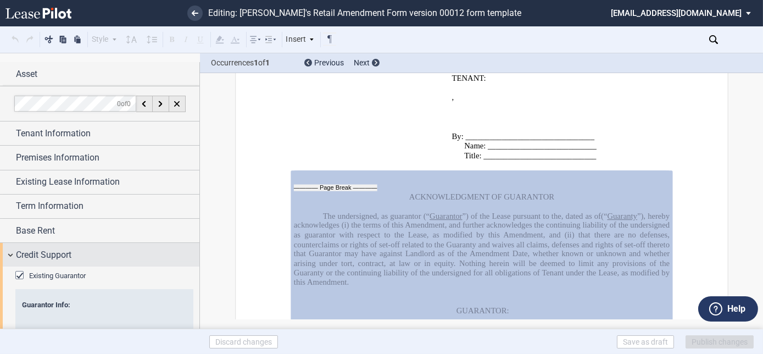
click at [35, 256] on span "Credit Support" at bounding box center [43, 254] width 55 height 13
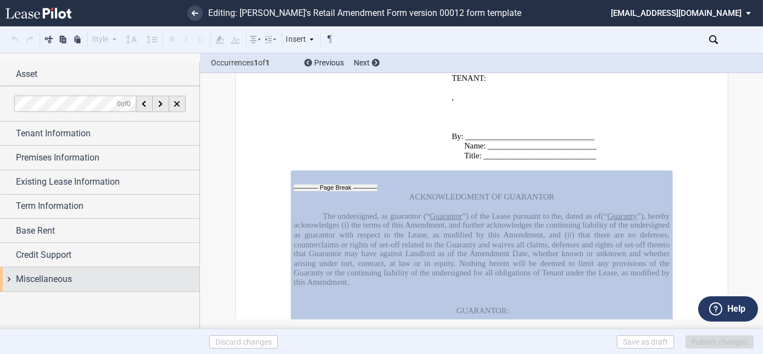
click at [42, 280] on span "Miscellaneous" at bounding box center [44, 279] width 56 height 13
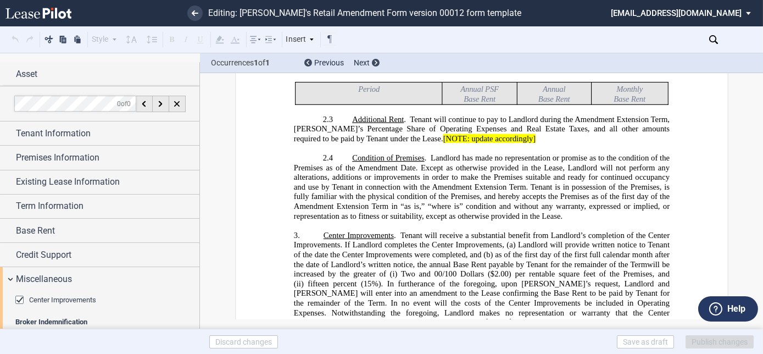
scroll to position [842, 0]
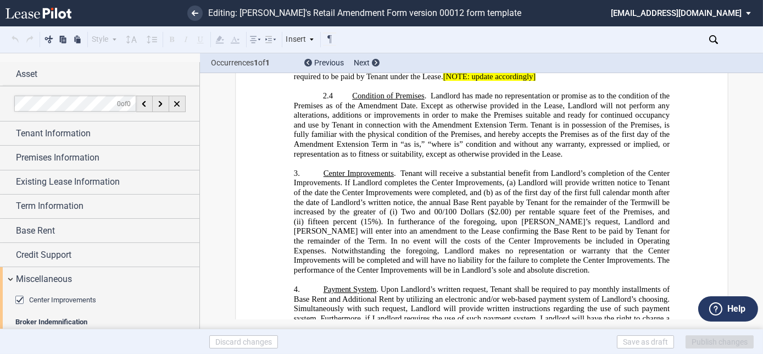
click at [650, 236] on span ". In no event will the costs of the Center Improvements be included in Operatin…" at bounding box center [482, 255] width 378 height 38
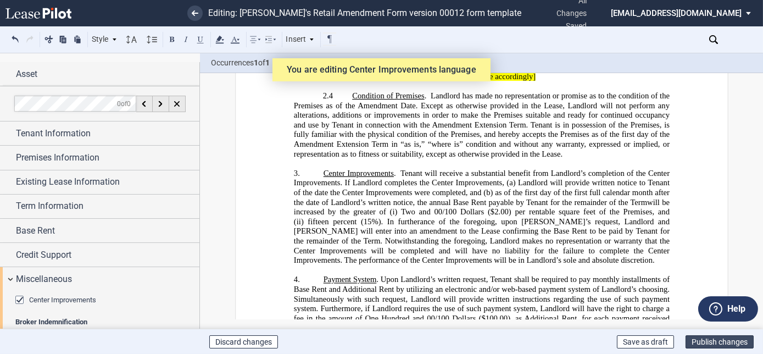
click at [711, 340] on button "Publish changes" at bounding box center [720, 341] width 68 height 13
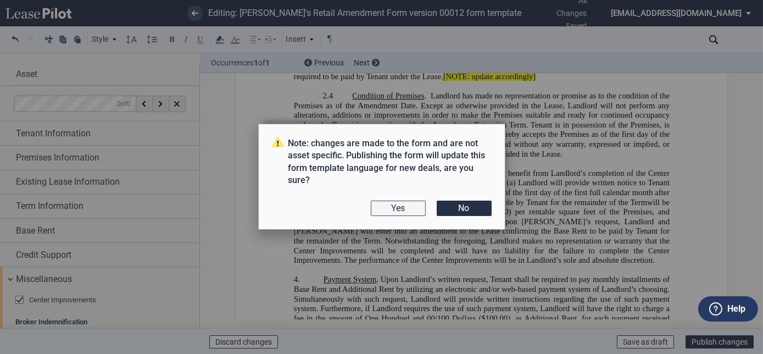
click at [391, 209] on button "Yes" at bounding box center [398, 208] width 55 height 15
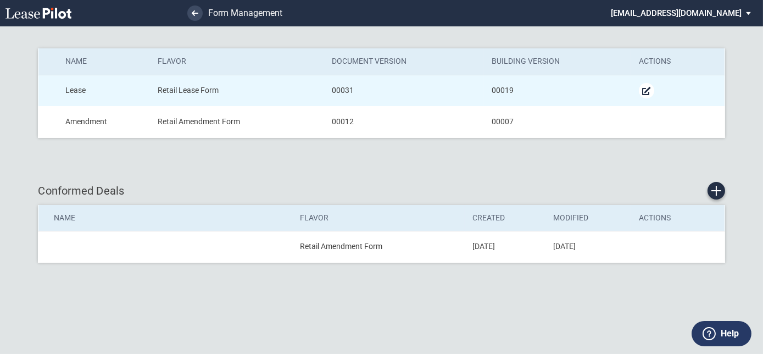
drag, startPoint x: 196, startPoint y: 12, endPoint x: 649, endPoint y: 95, distance: 460.3
click at [196, 12] on icon at bounding box center [195, 12] width 7 height 5
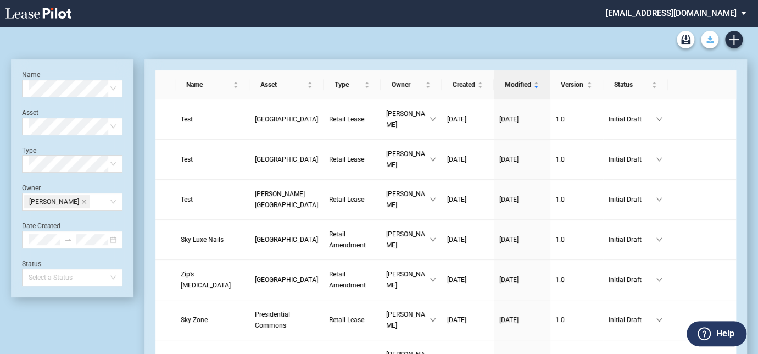
click at [713, 41] on button "Download Blank Form" at bounding box center [710, 40] width 18 height 18
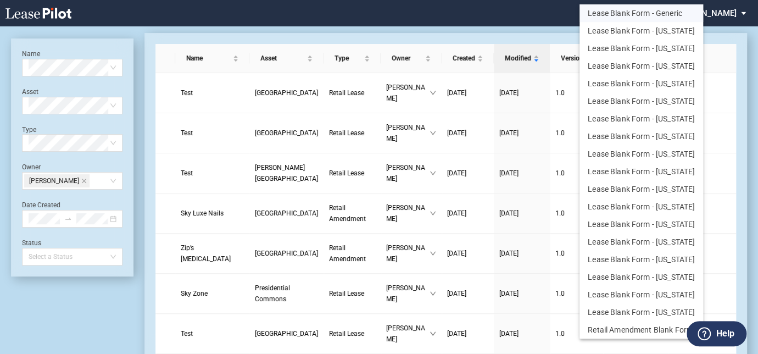
click at [612, 15] on button "Lease Blank Form - Generic" at bounding box center [642, 13] width 124 height 18
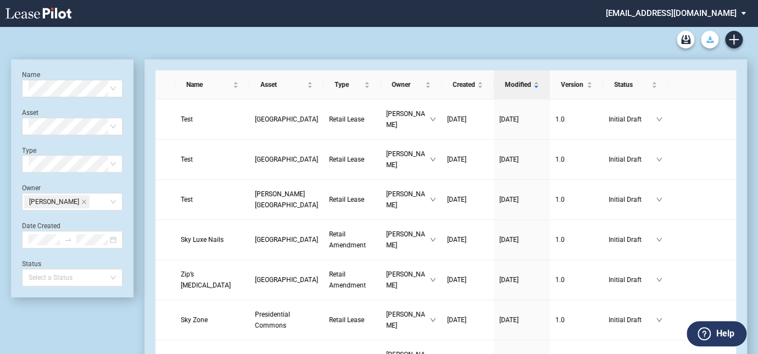
click at [710, 39] on use "Download Blank Form" at bounding box center [710, 39] width 7 height 7
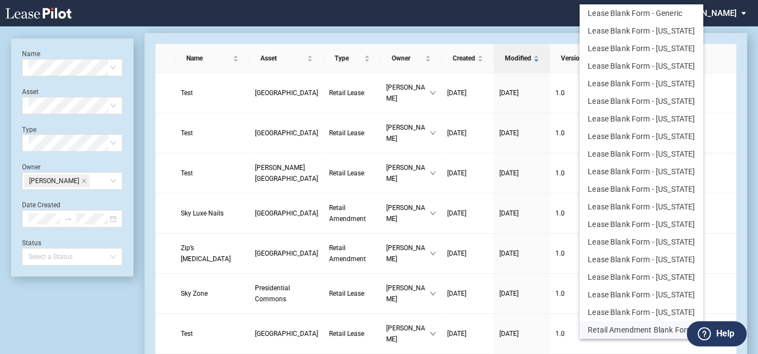
click at [655, 330] on button "Retail Amendment Blank Form" at bounding box center [642, 330] width 124 height 18
